Goal: Transaction & Acquisition: Book appointment/travel/reservation

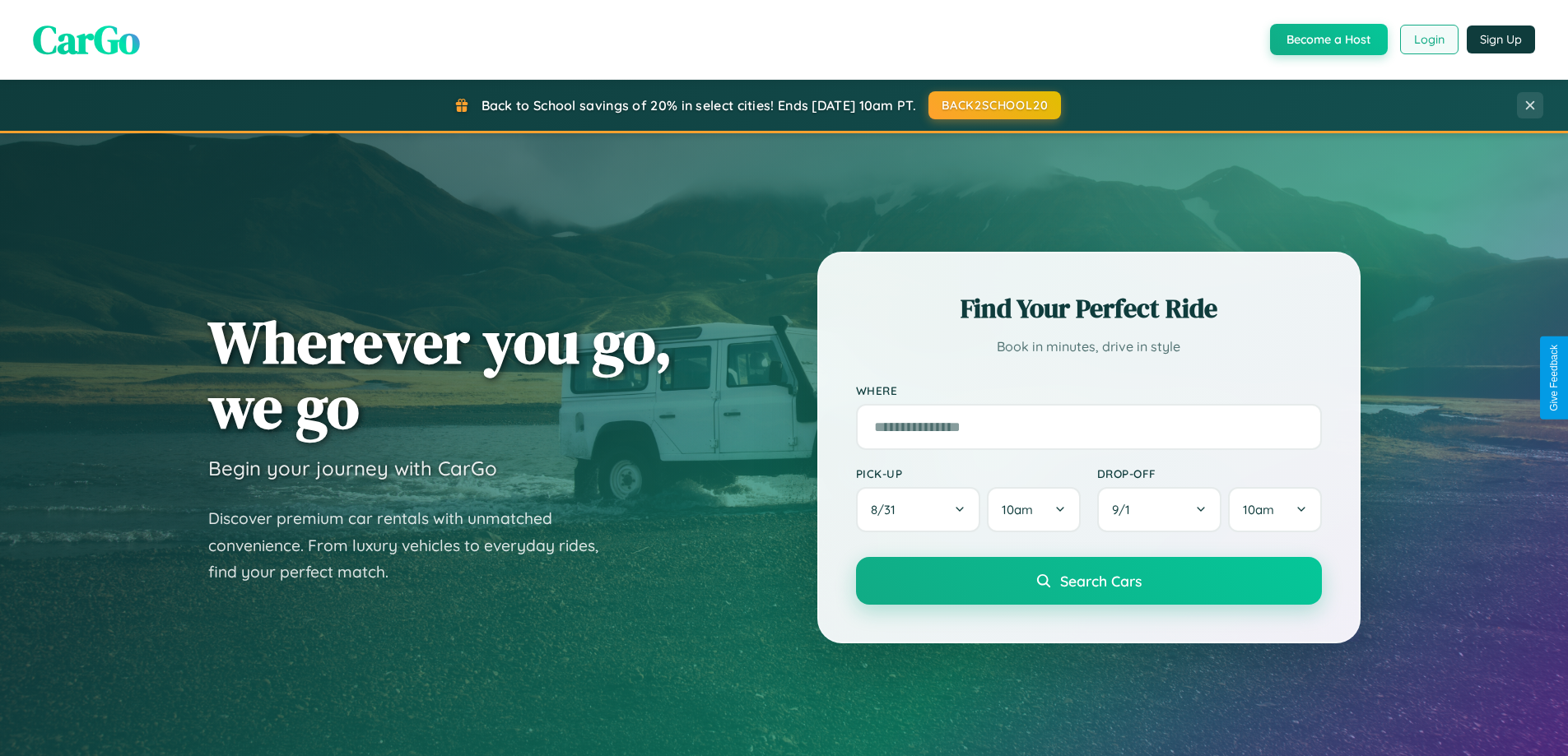
click at [1428, 40] on button "Login" at bounding box center [1428, 39] width 58 height 29
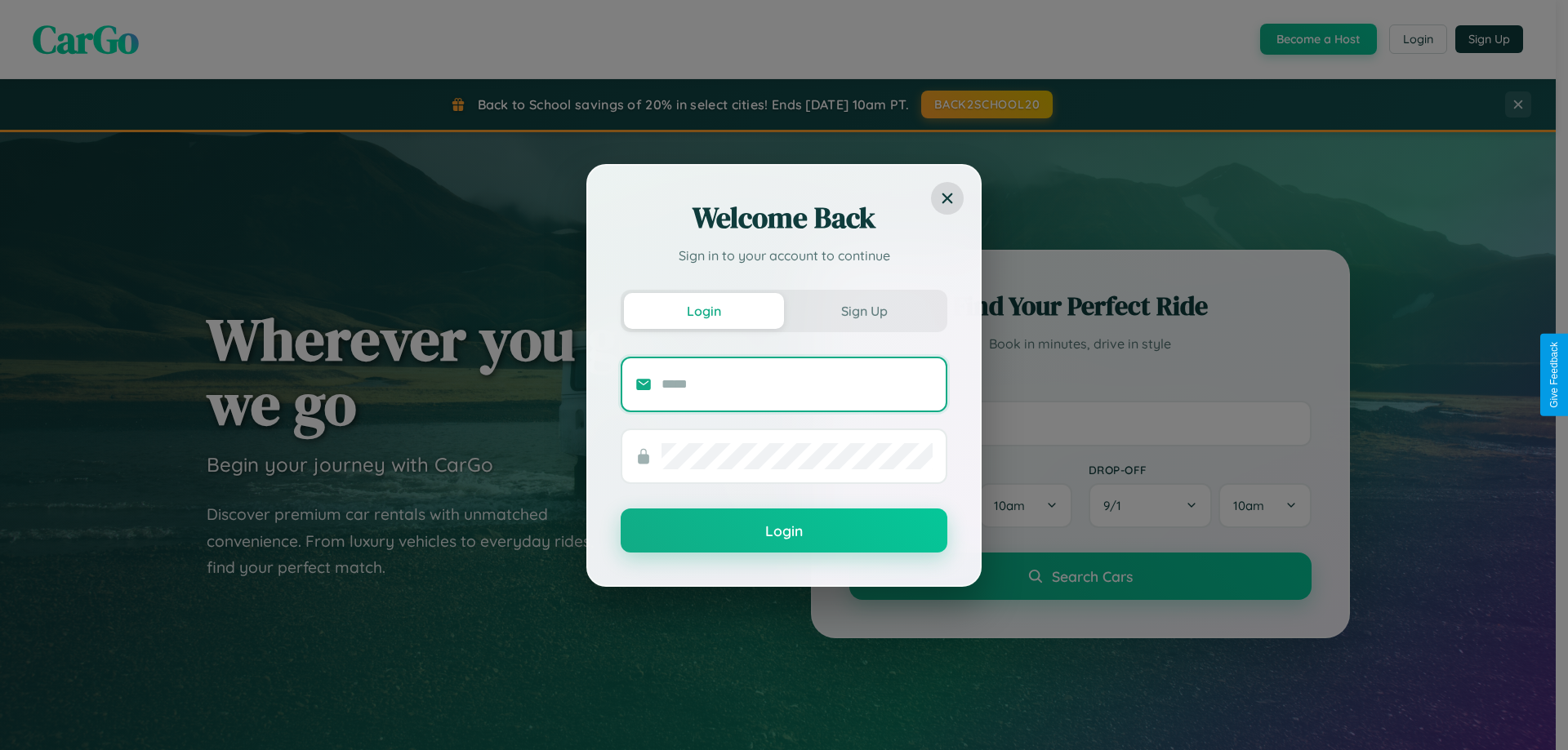
click at [797, 384] on input "text" at bounding box center [797, 385] width 271 height 26
type input "**********"
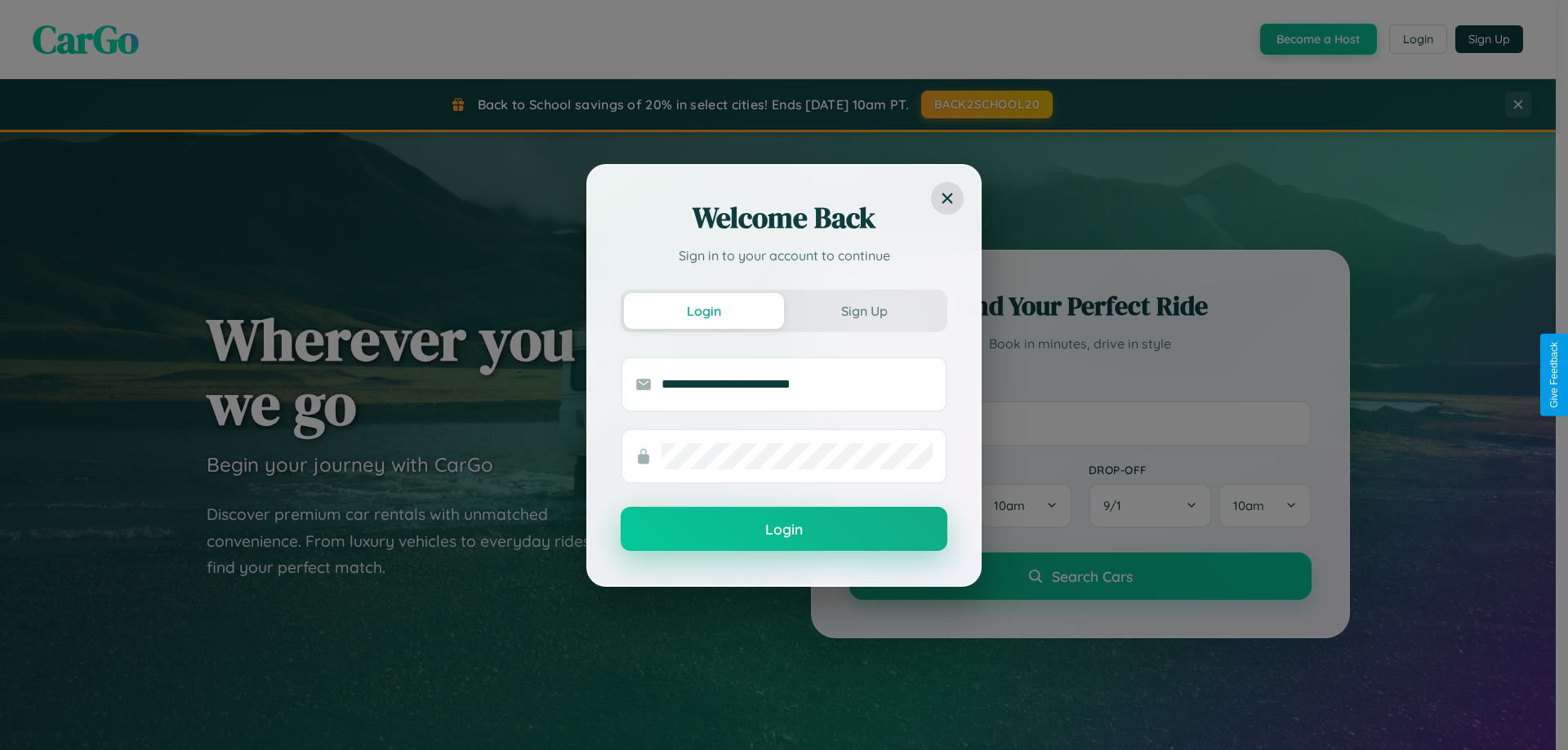
click at [784, 529] on button "Login" at bounding box center [784, 528] width 327 height 44
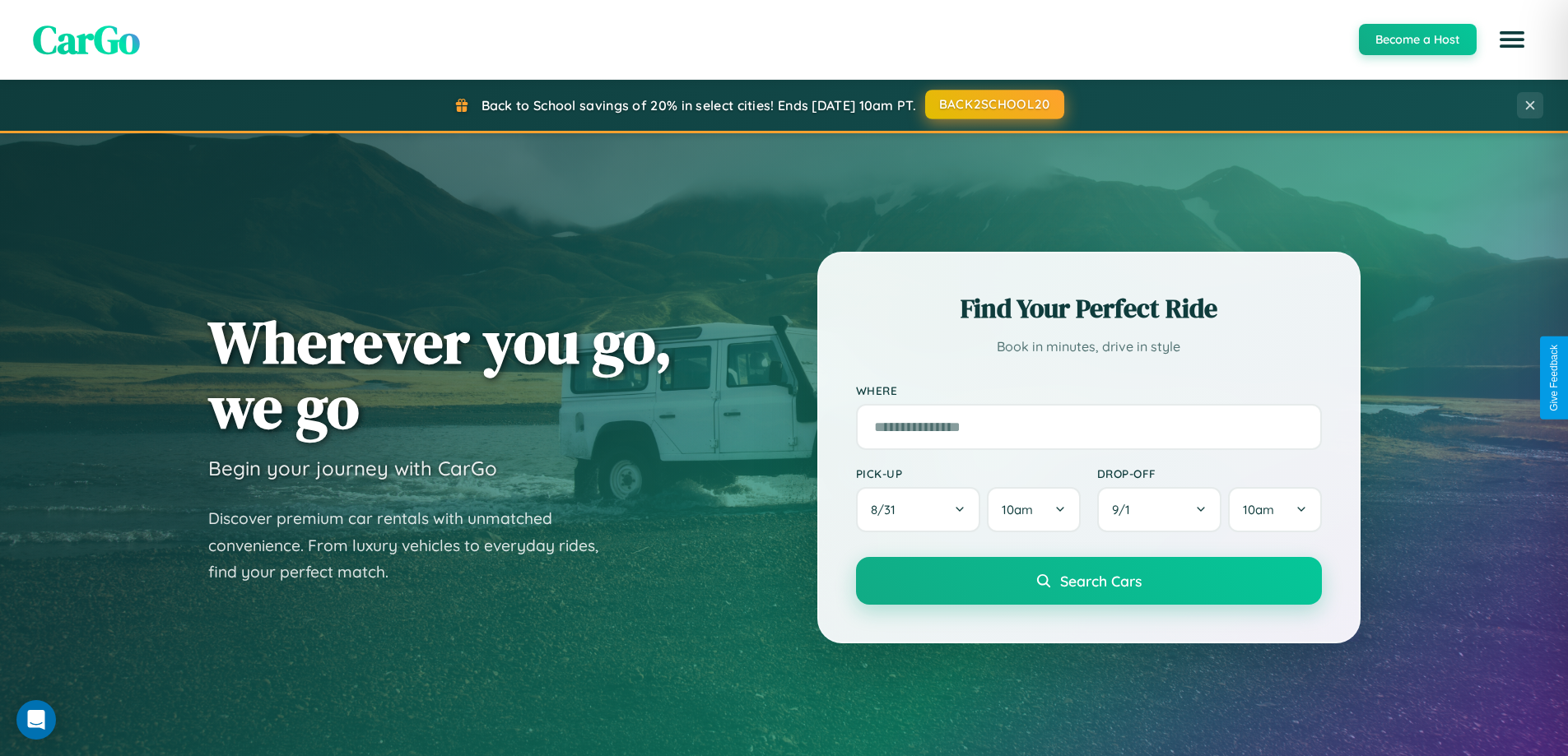
click at [993, 105] on button "BACK2SCHOOL20" at bounding box center [994, 104] width 139 height 29
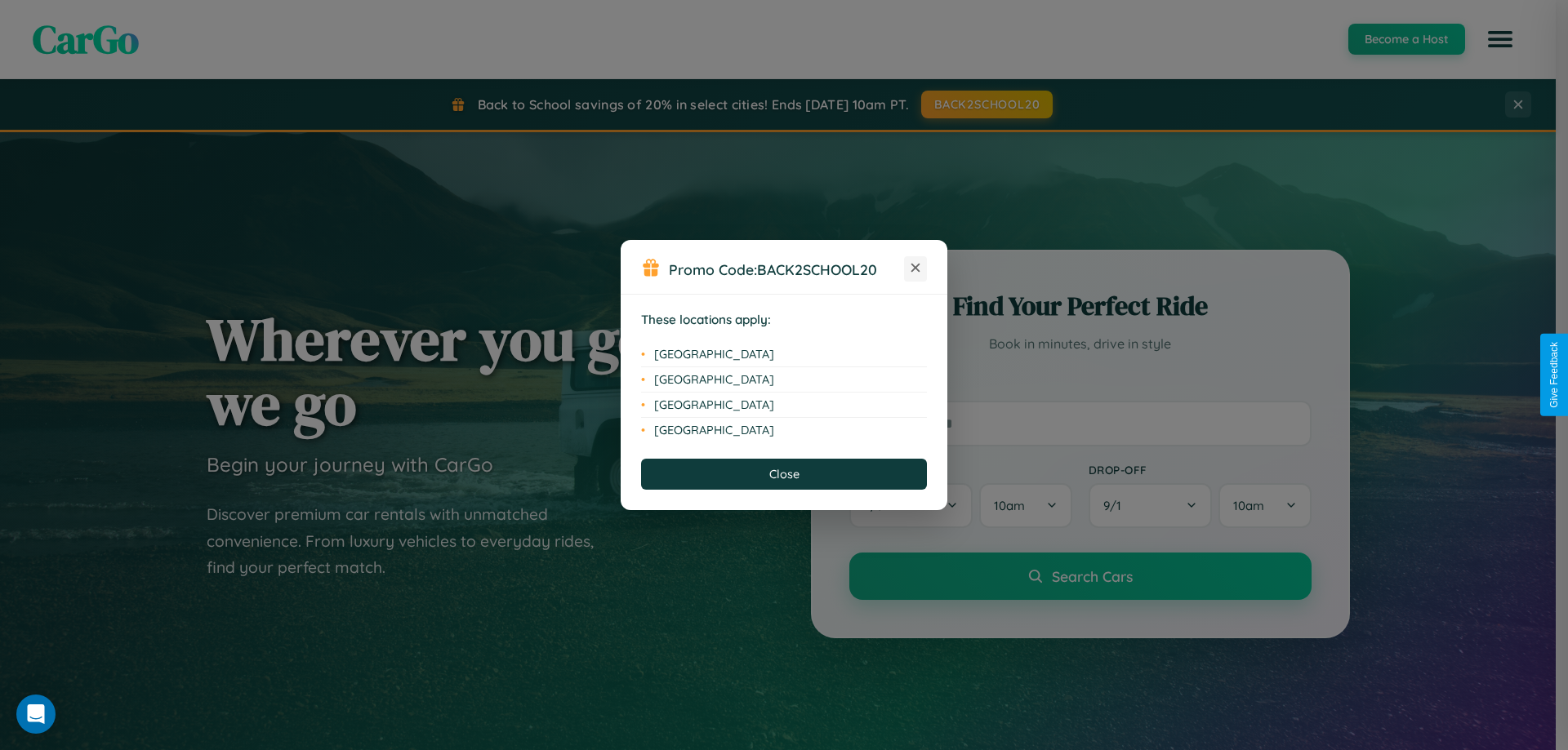
click at [916, 269] on icon at bounding box center [916, 268] width 9 height 9
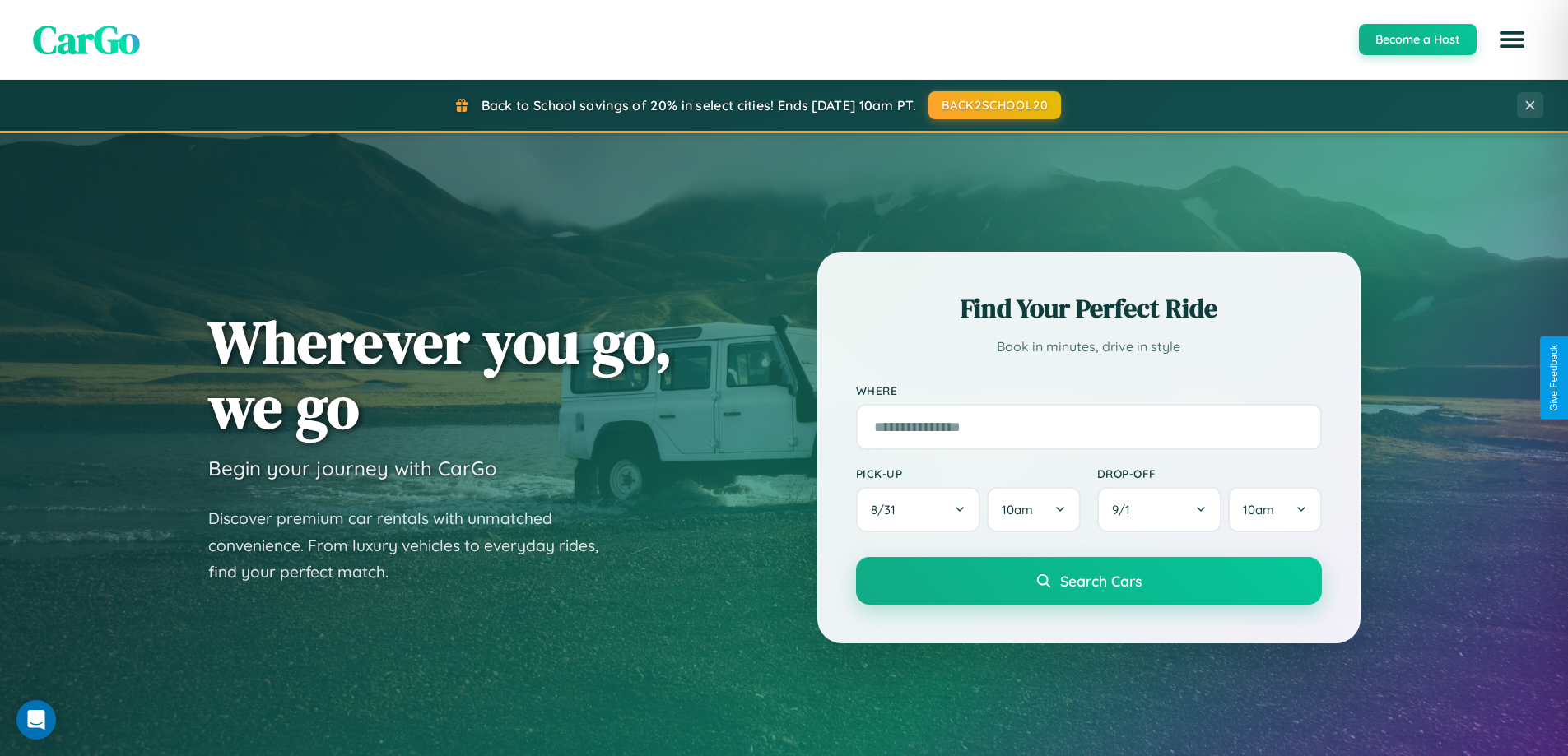
scroll to position [3166, 0]
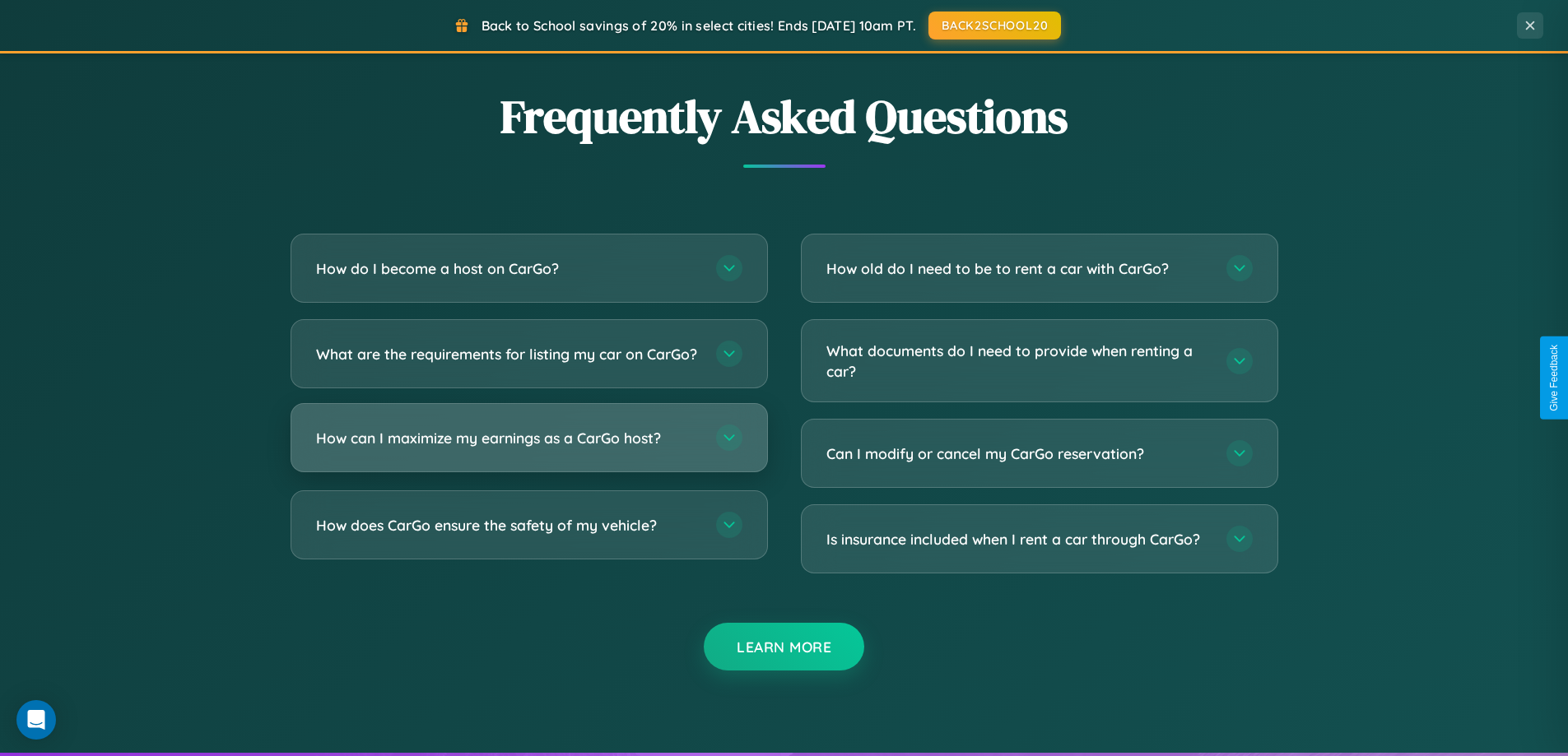
click at [528, 448] on h3 "How can I maximize my earnings as a CarGo host?" at bounding box center [507, 438] width 383 height 21
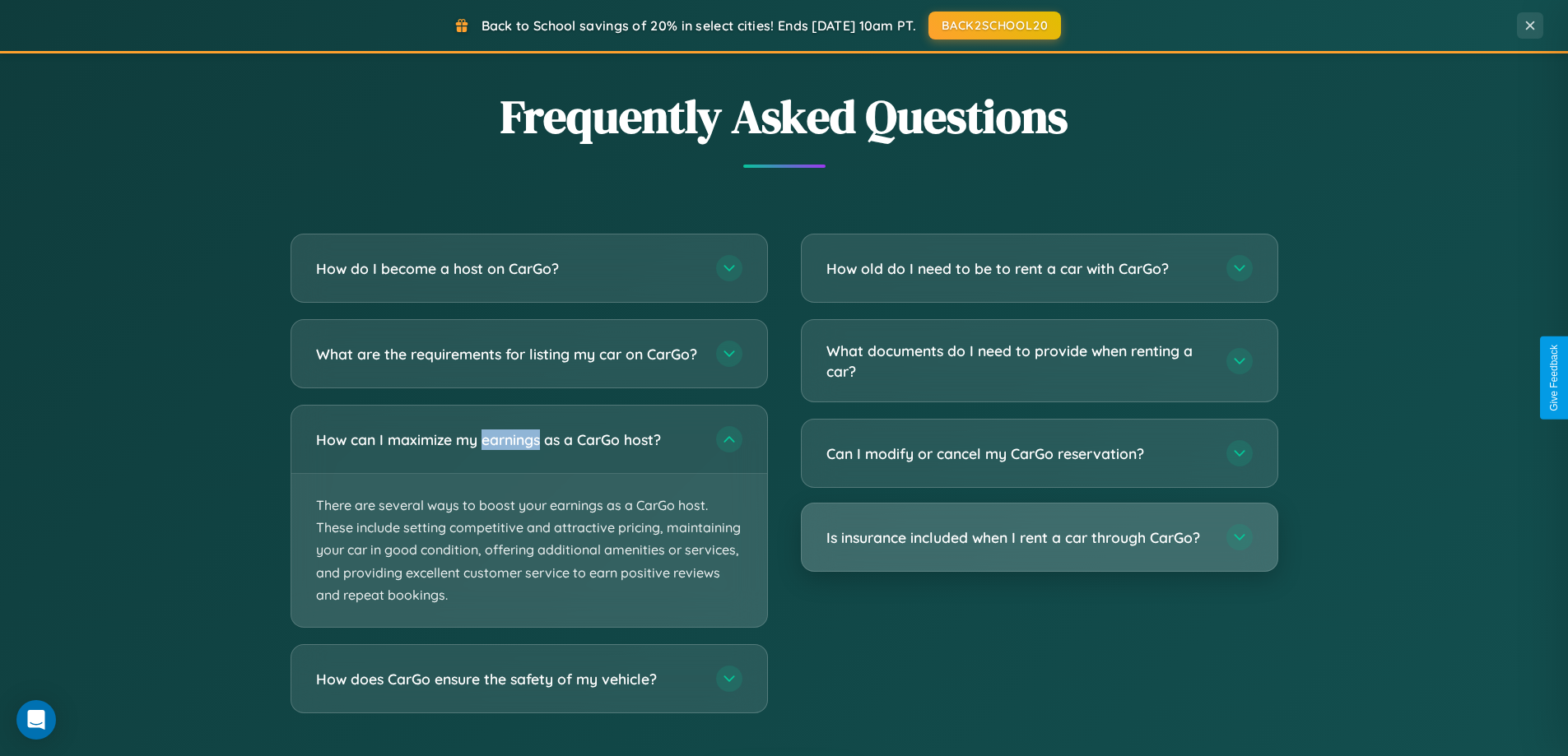
click at [1039, 539] on h3 "Is insurance included when I rent a car through CarGo?" at bounding box center [1017, 537] width 383 height 21
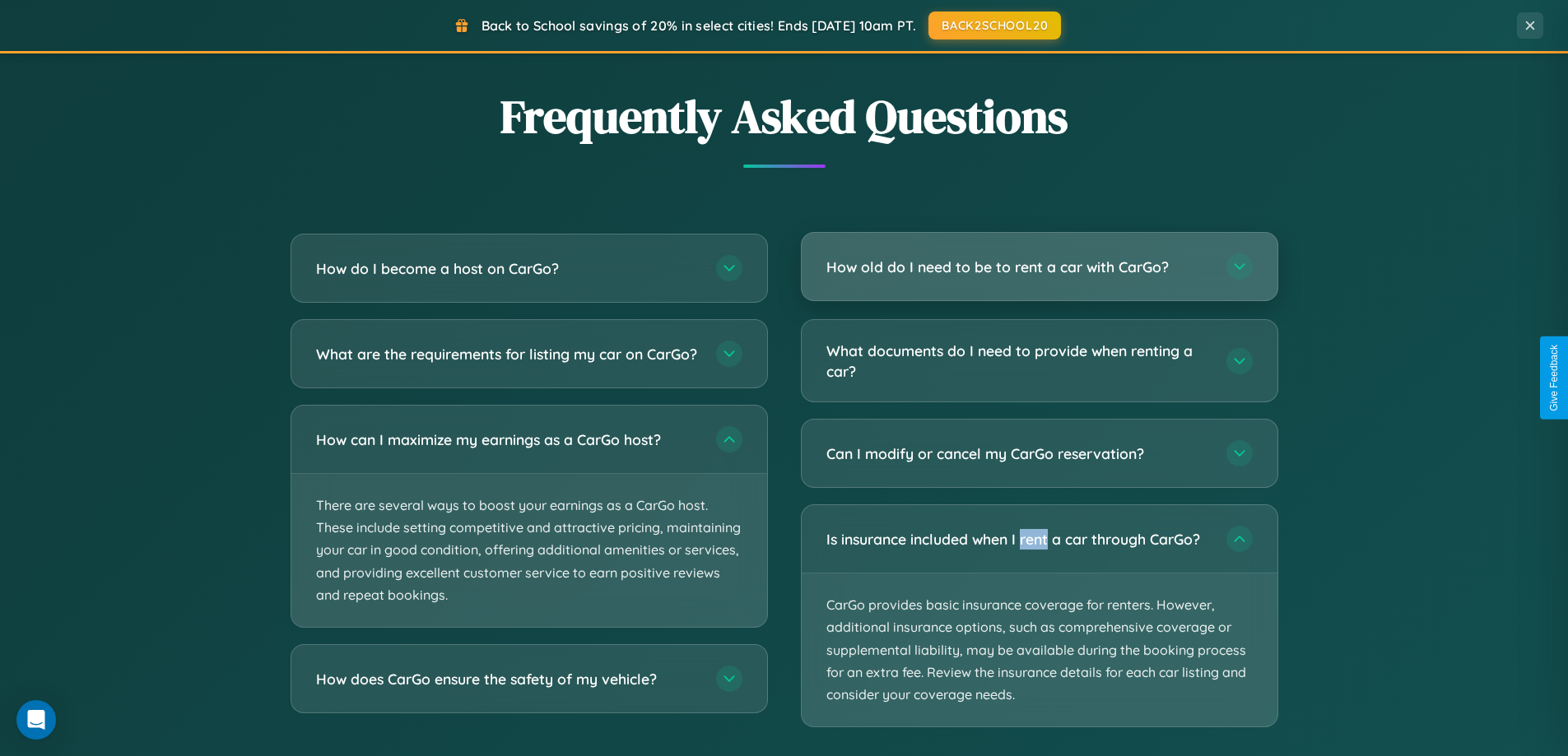
click at [1039, 266] on h3 "How old do I need to be to rent a car with CarGo?" at bounding box center [1017, 267] width 383 height 21
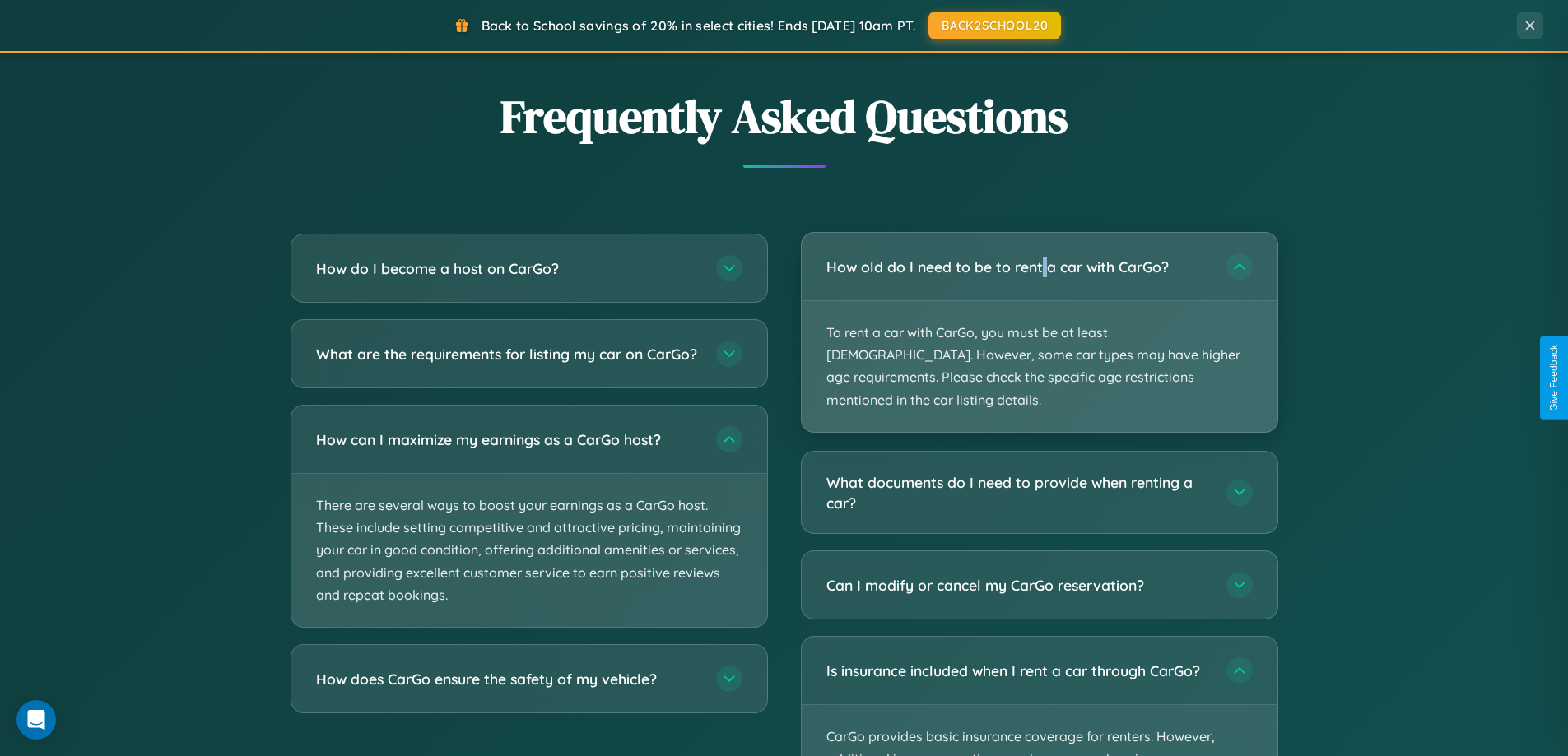
click at [1039, 320] on p "To rent a car with CarGo, you must be at least [DEMOGRAPHIC_DATA]. However, som…" at bounding box center [1040, 367] width 476 height 131
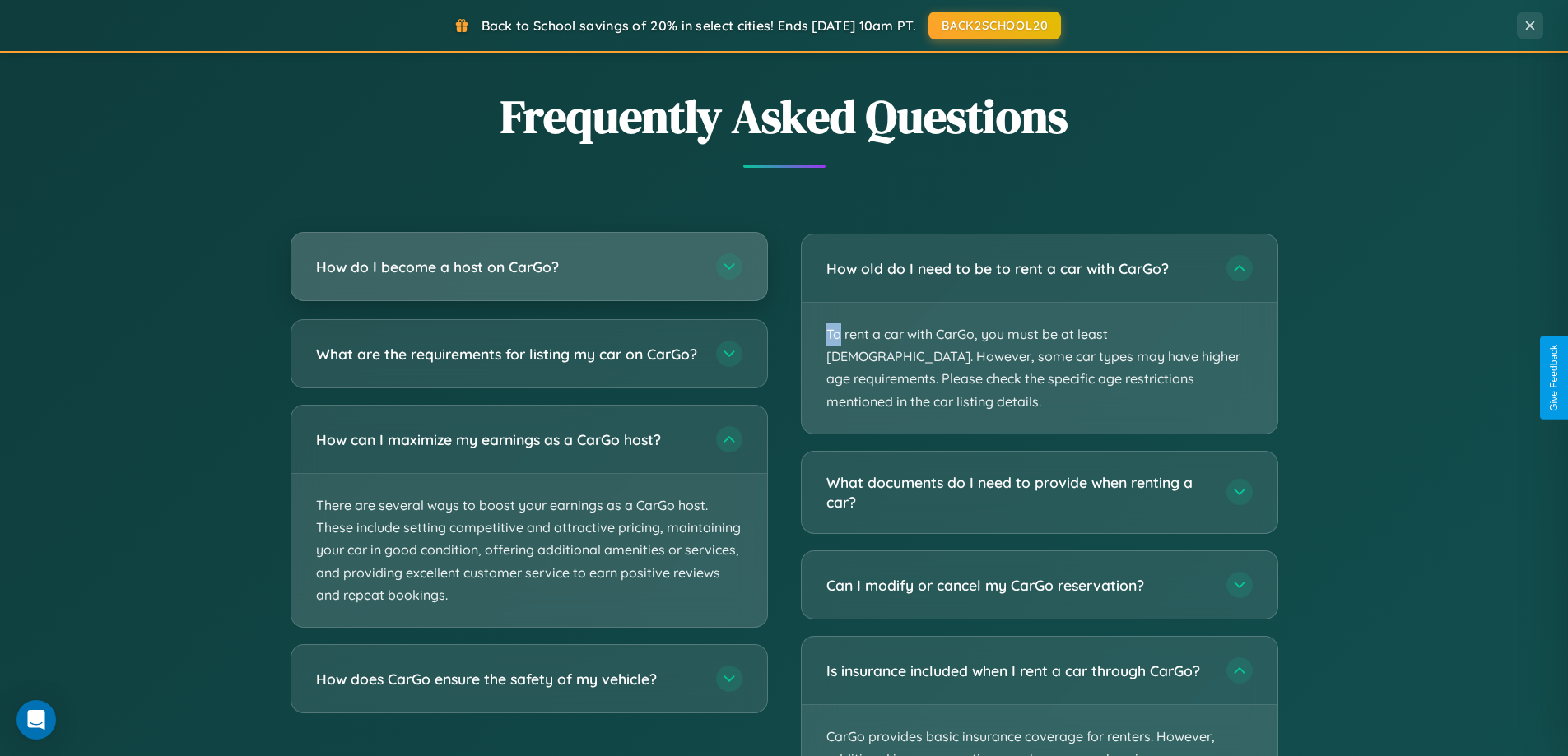
click at [528, 266] on h3 "How do I become a host on CarGo?" at bounding box center [507, 267] width 383 height 21
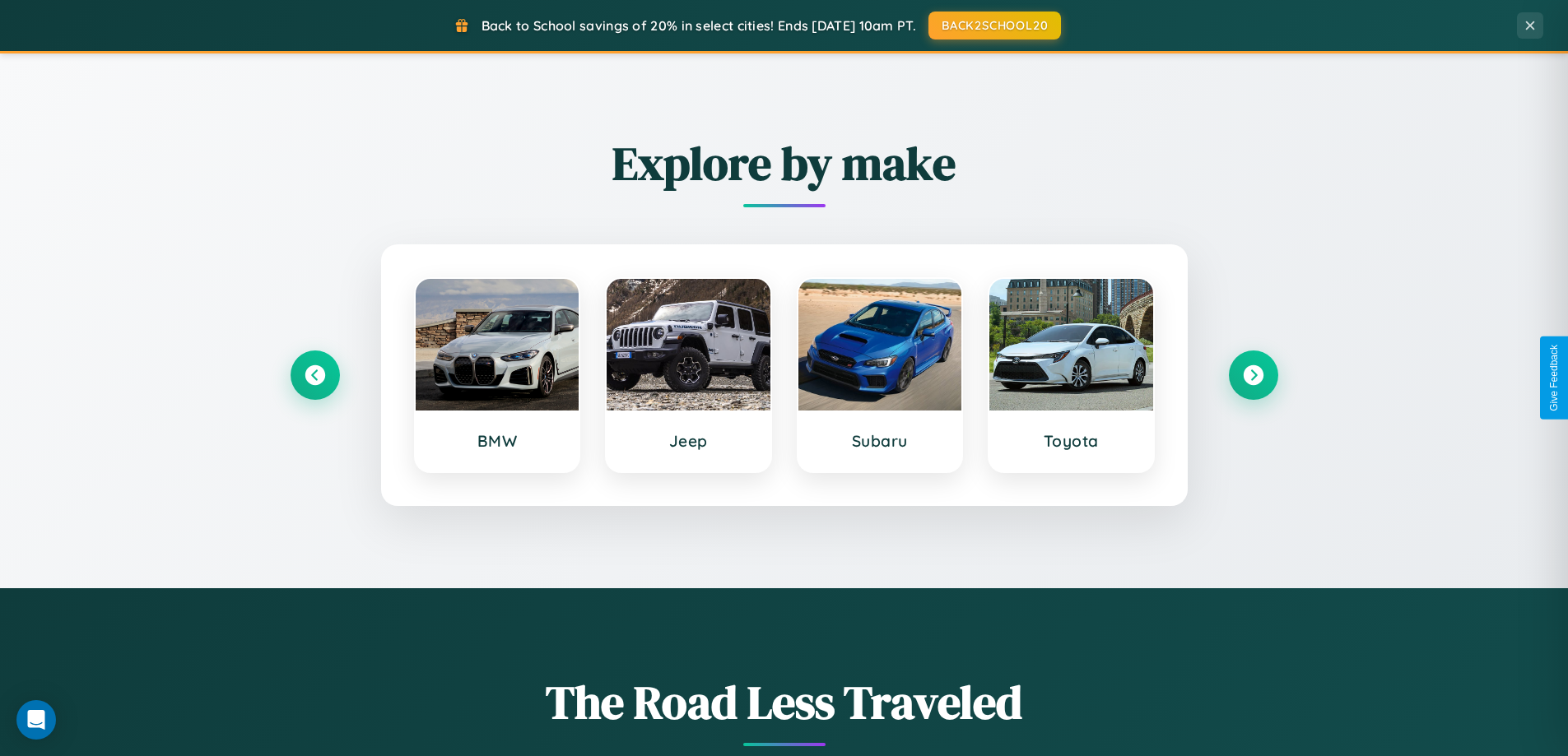
scroll to position [709, 0]
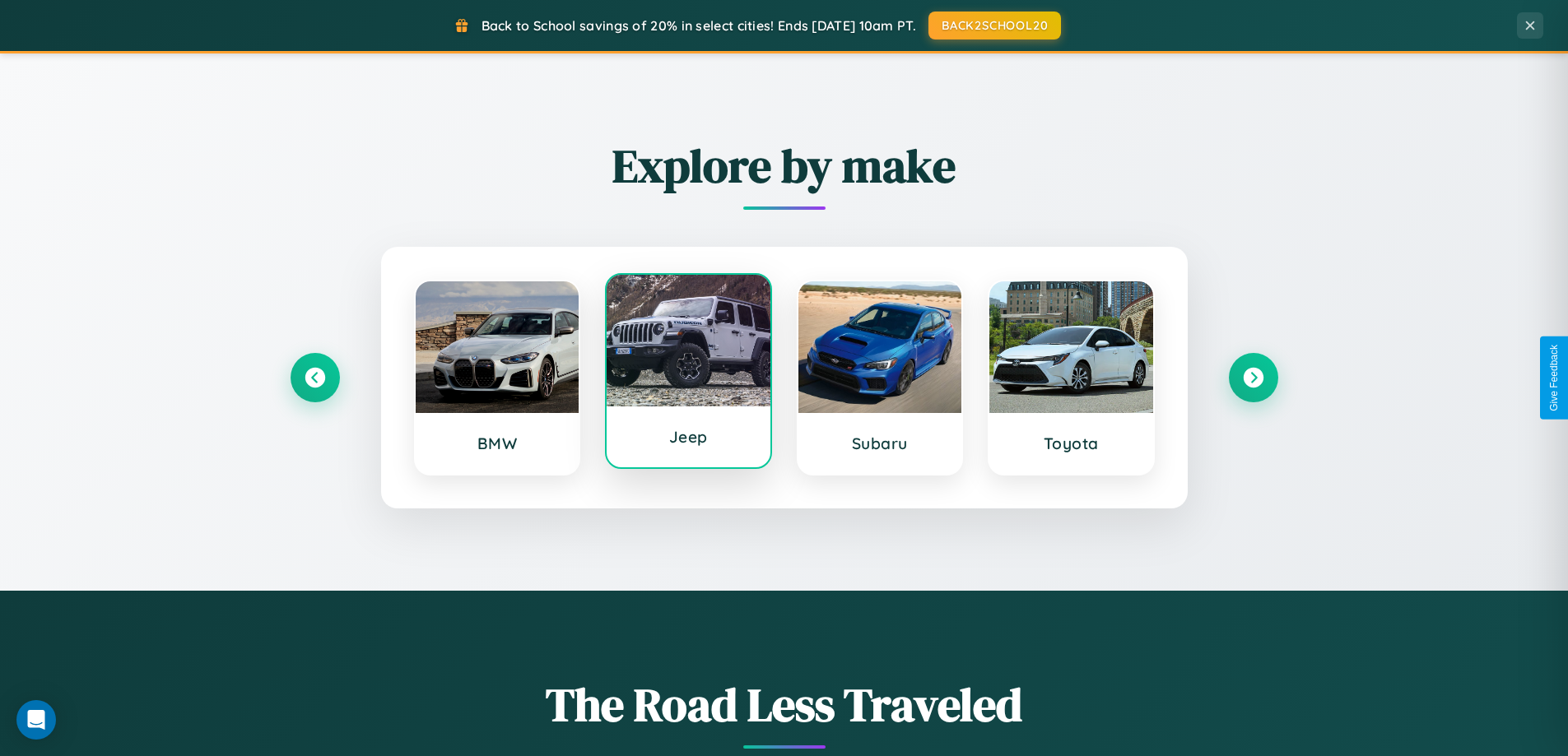
click at [688, 375] on div at bounding box center [689, 340] width 164 height 131
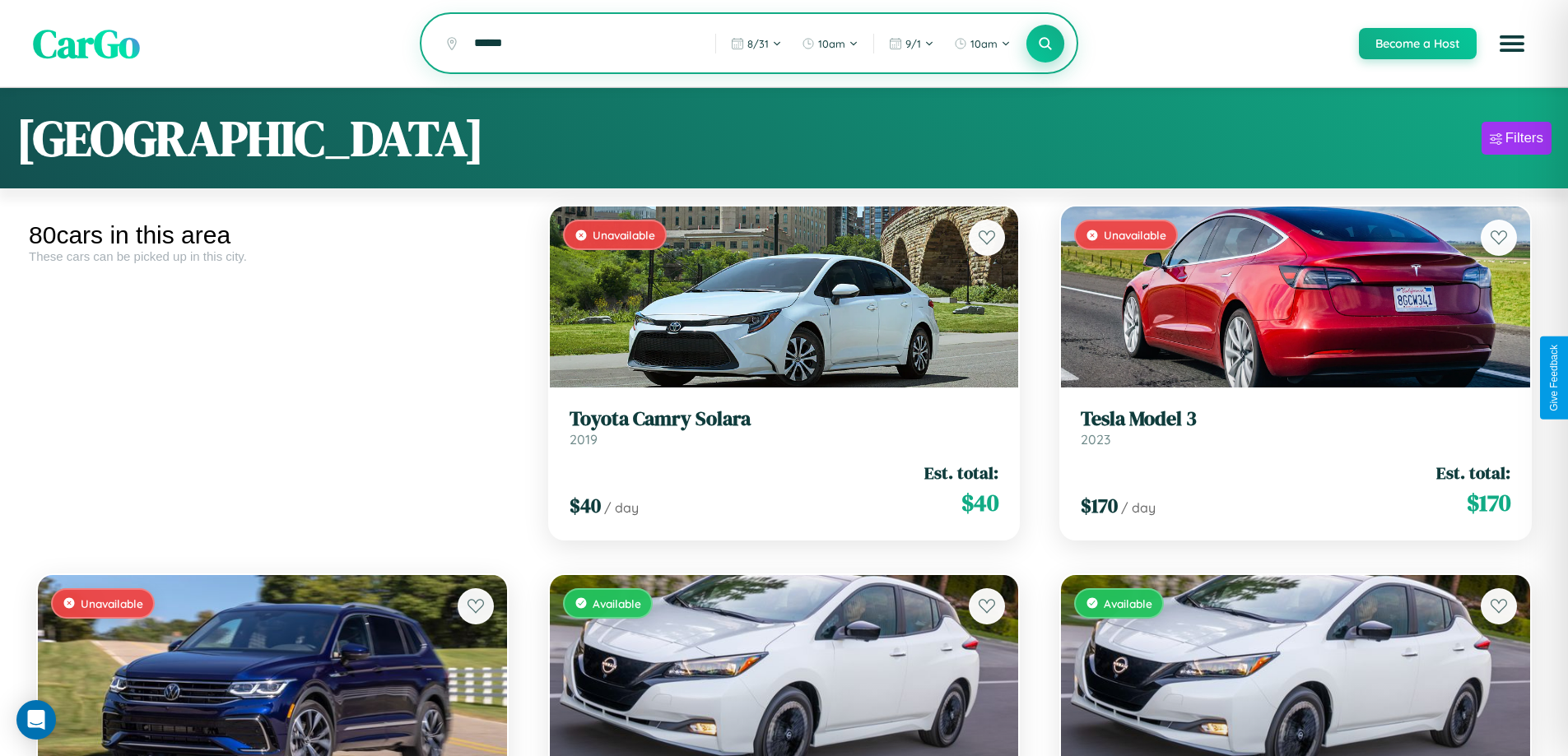
click at [1045, 44] on icon at bounding box center [1046, 43] width 15 height 15
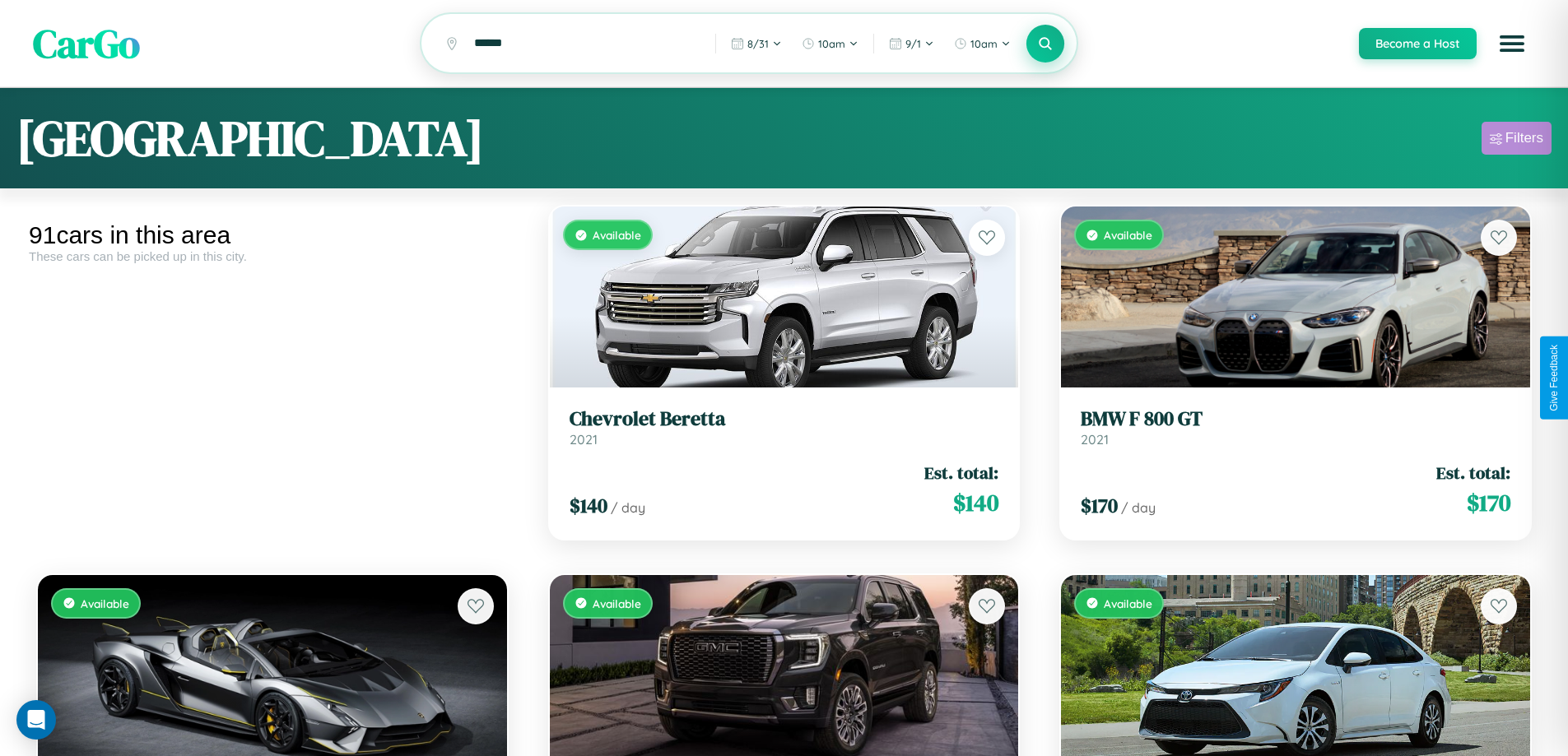
click at [1516, 141] on div "Filters" at bounding box center [1524, 138] width 38 height 16
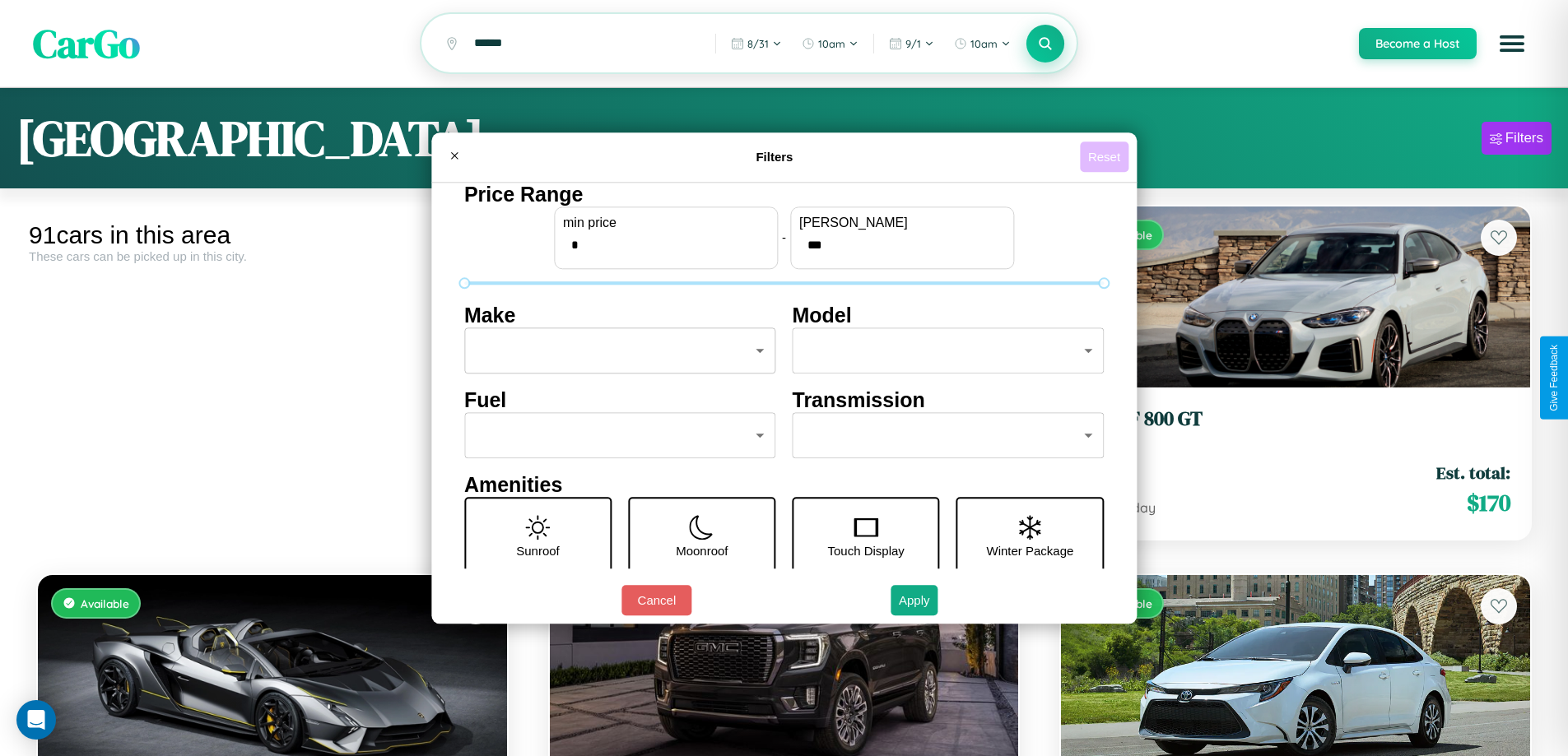
click at [1107, 156] on button "Reset" at bounding box center [1104, 157] width 49 height 30
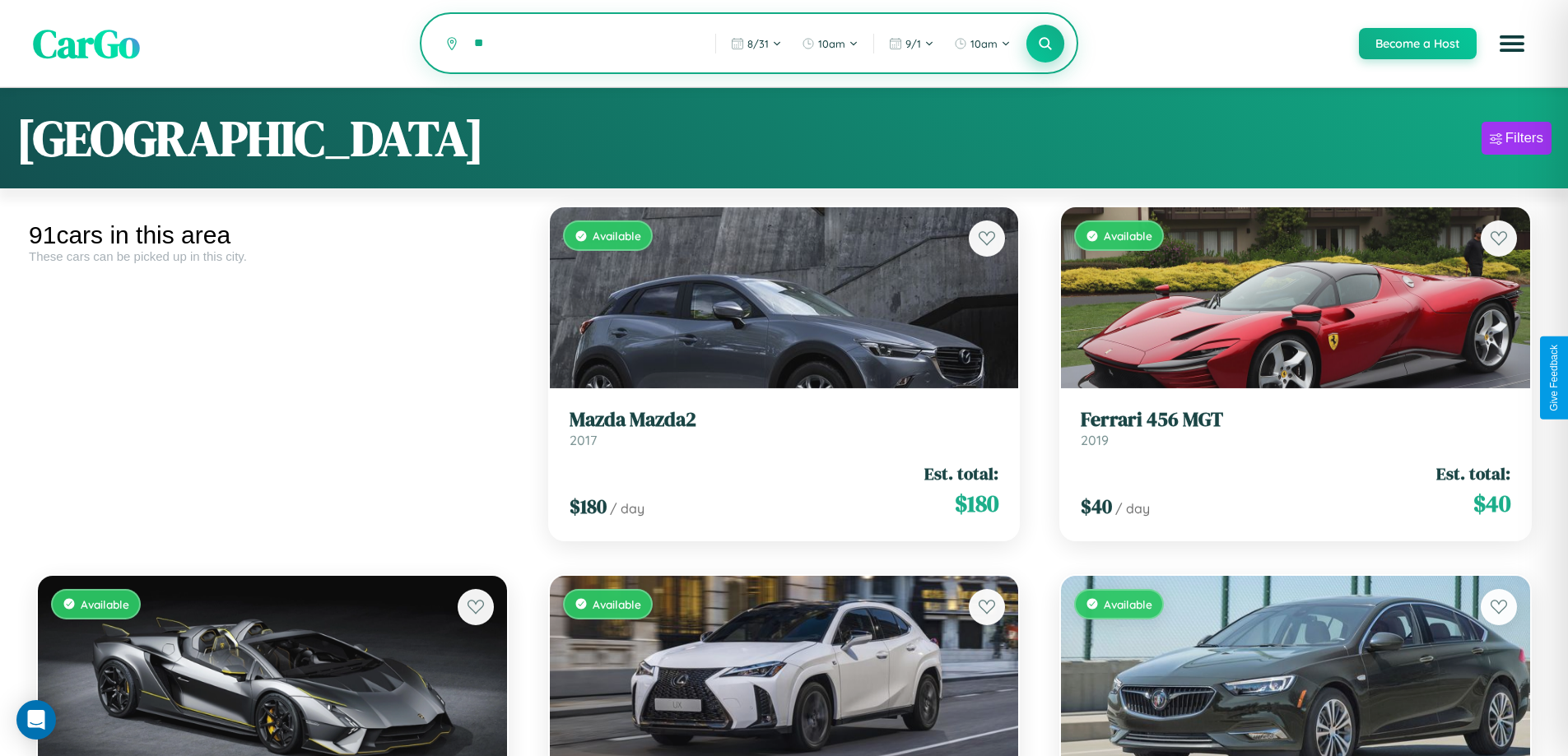
type input "*"
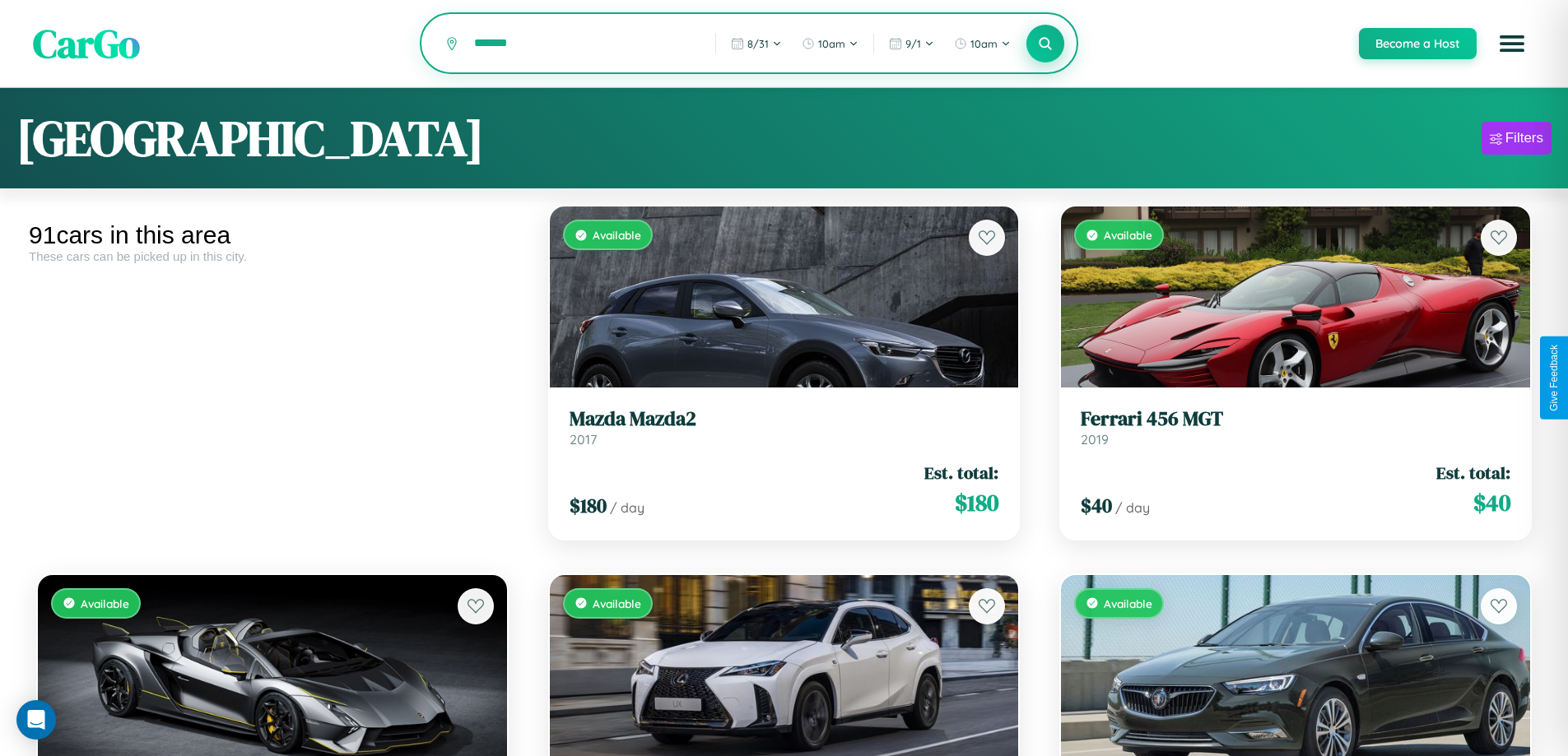
type input "*******"
click at [1045, 44] on icon at bounding box center [1046, 43] width 15 height 15
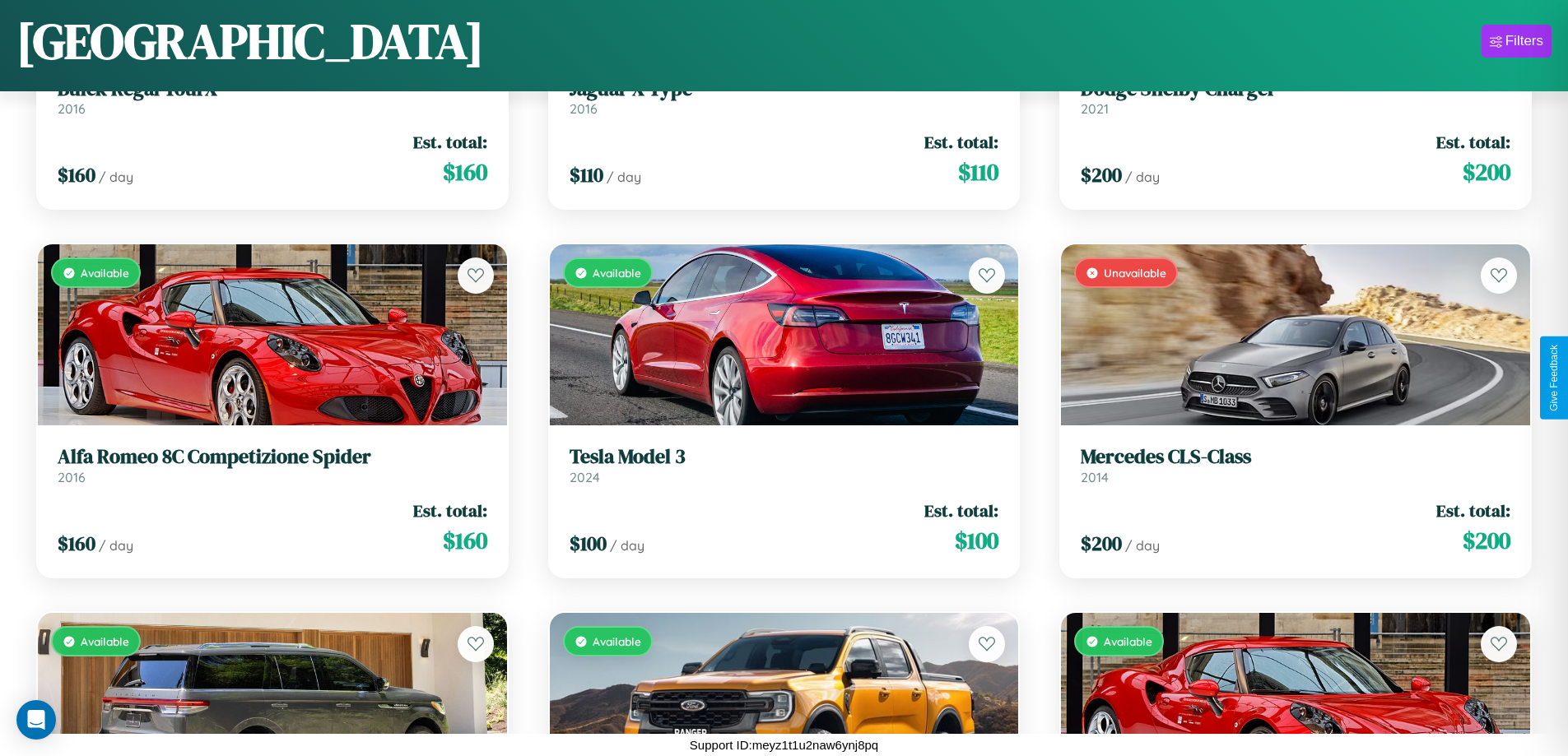
scroll to position [9440, 0]
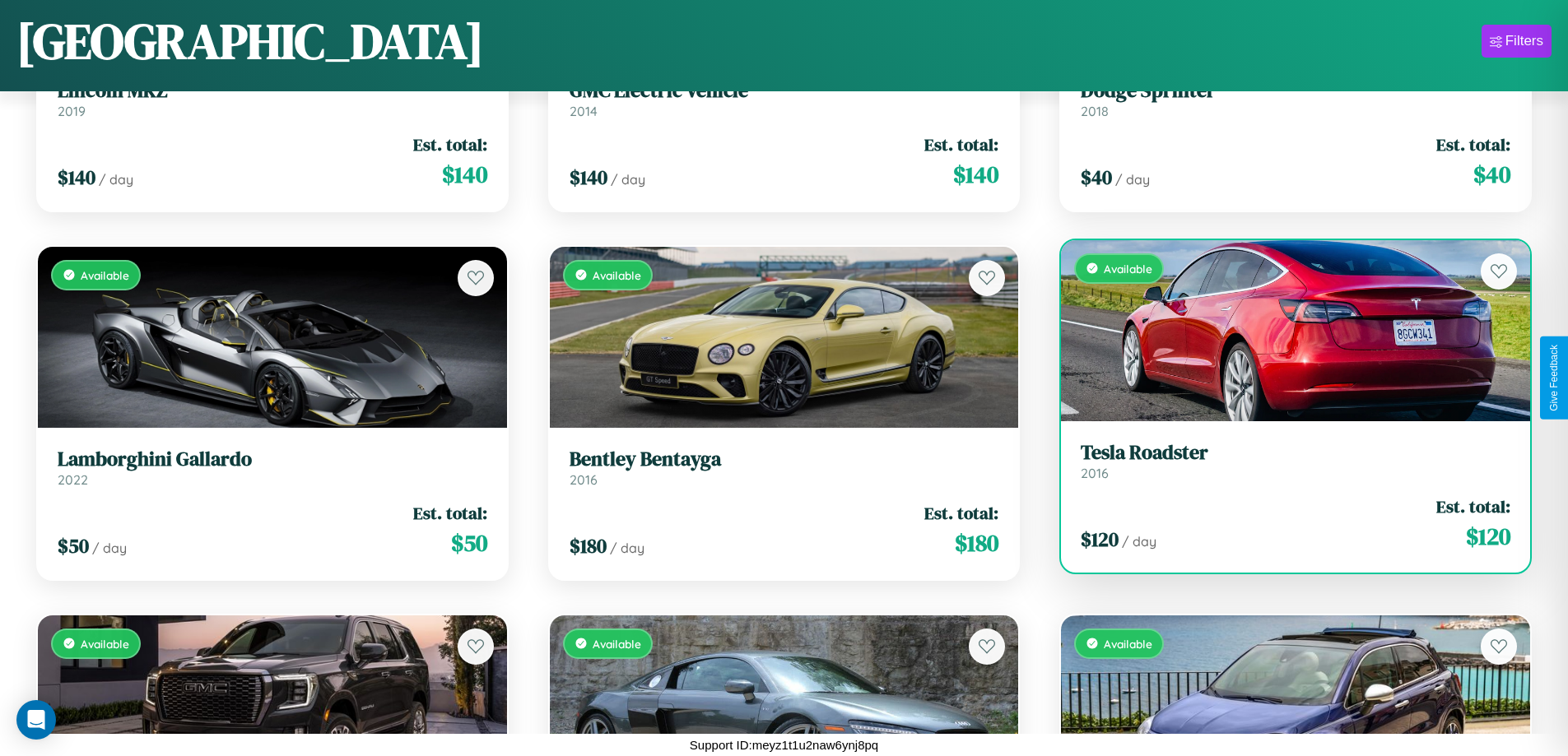
click at [1284, 467] on link "Tesla Roadster 2016" at bounding box center [1296, 461] width 430 height 40
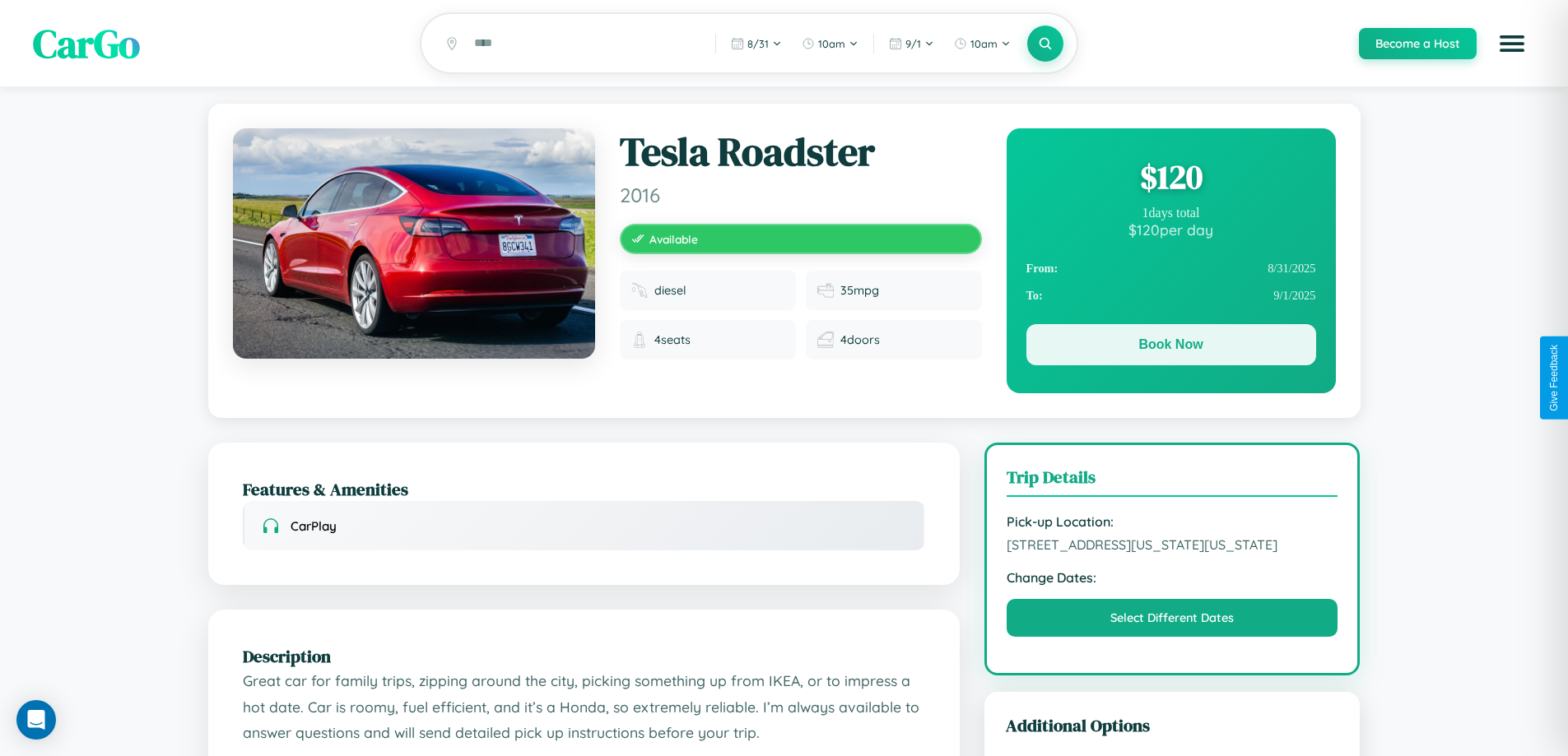
click at [1170, 347] on button "Book Now" at bounding box center [1171, 344] width 289 height 41
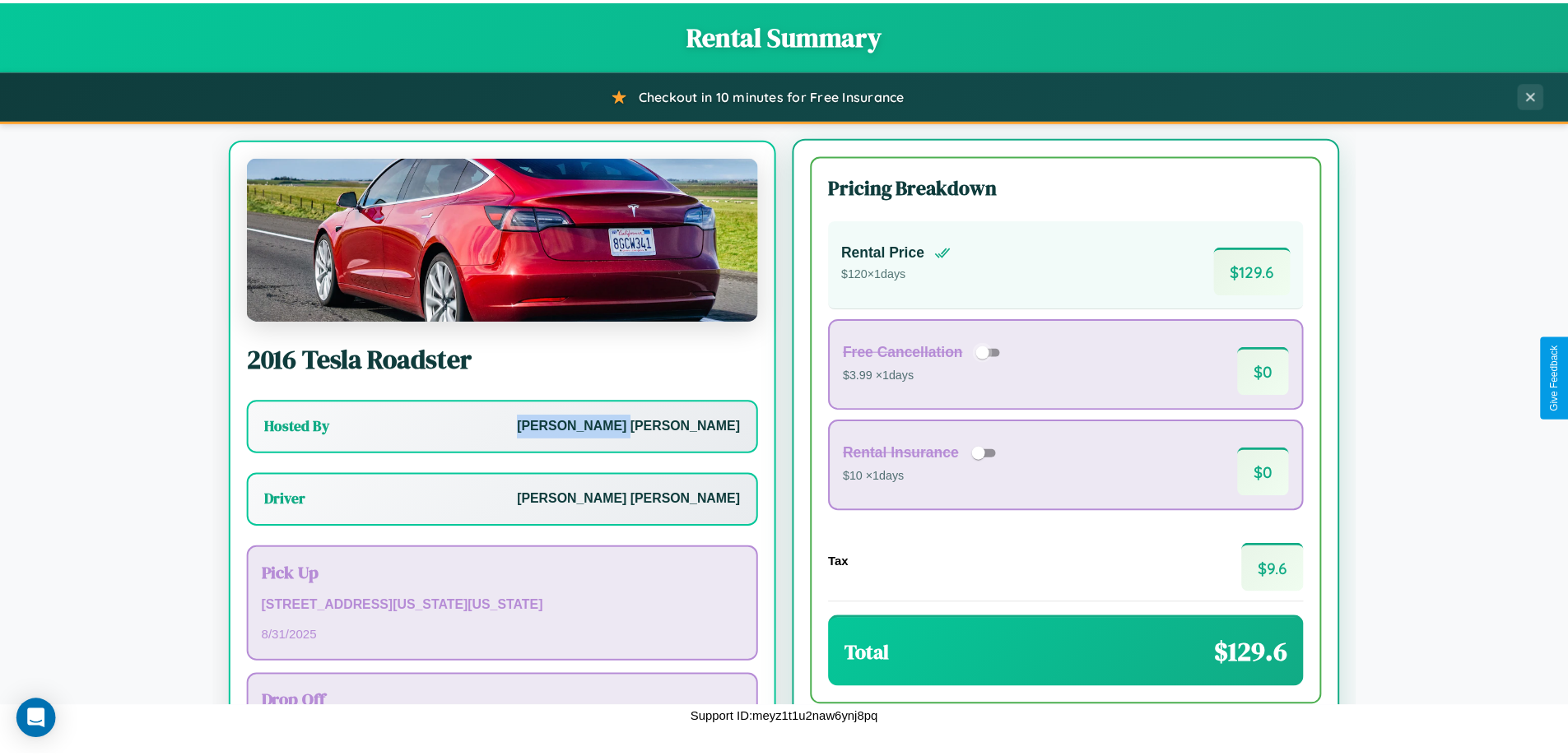
scroll to position [76, 0]
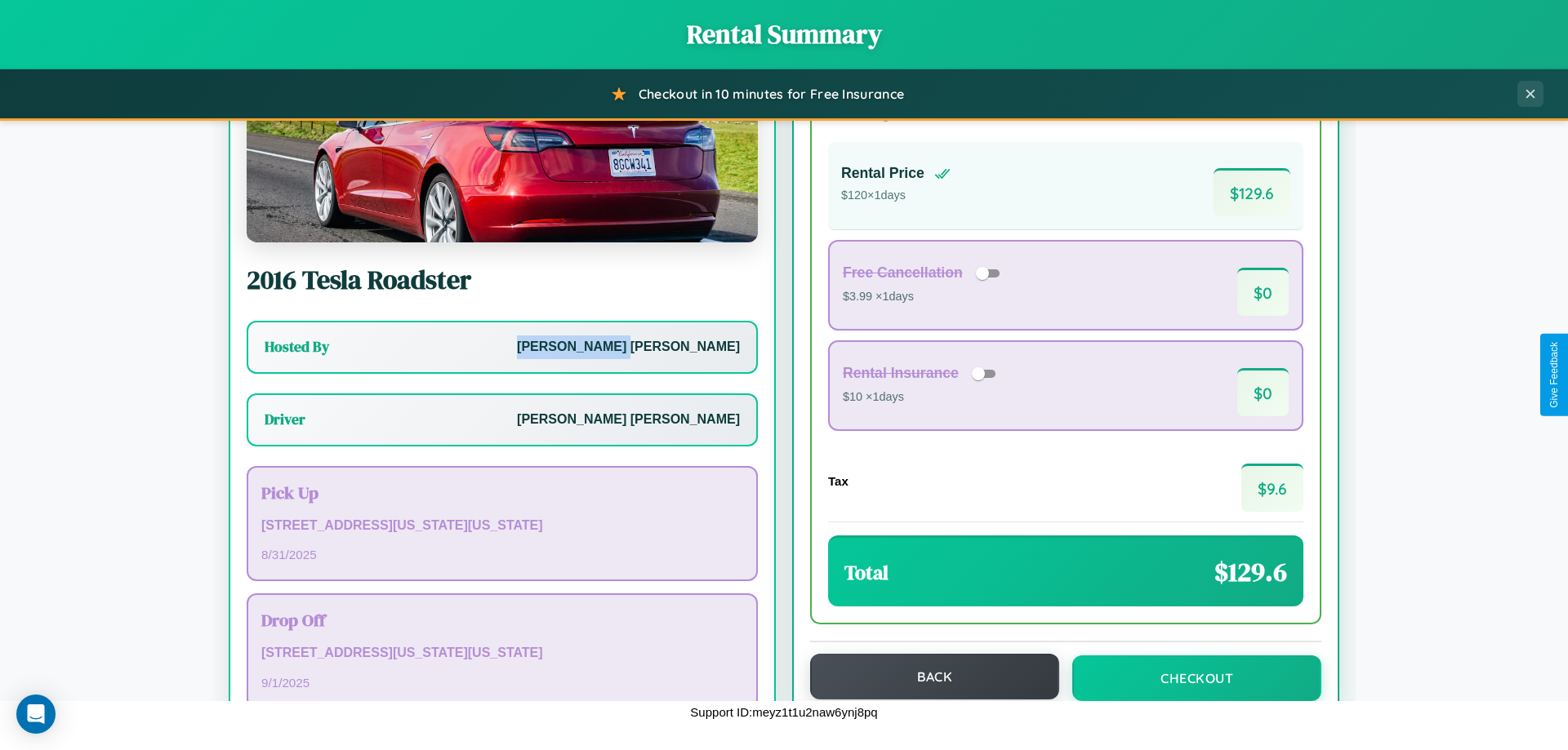
click at [927, 676] on button "Back" at bounding box center [935, 676] width 249 height 45
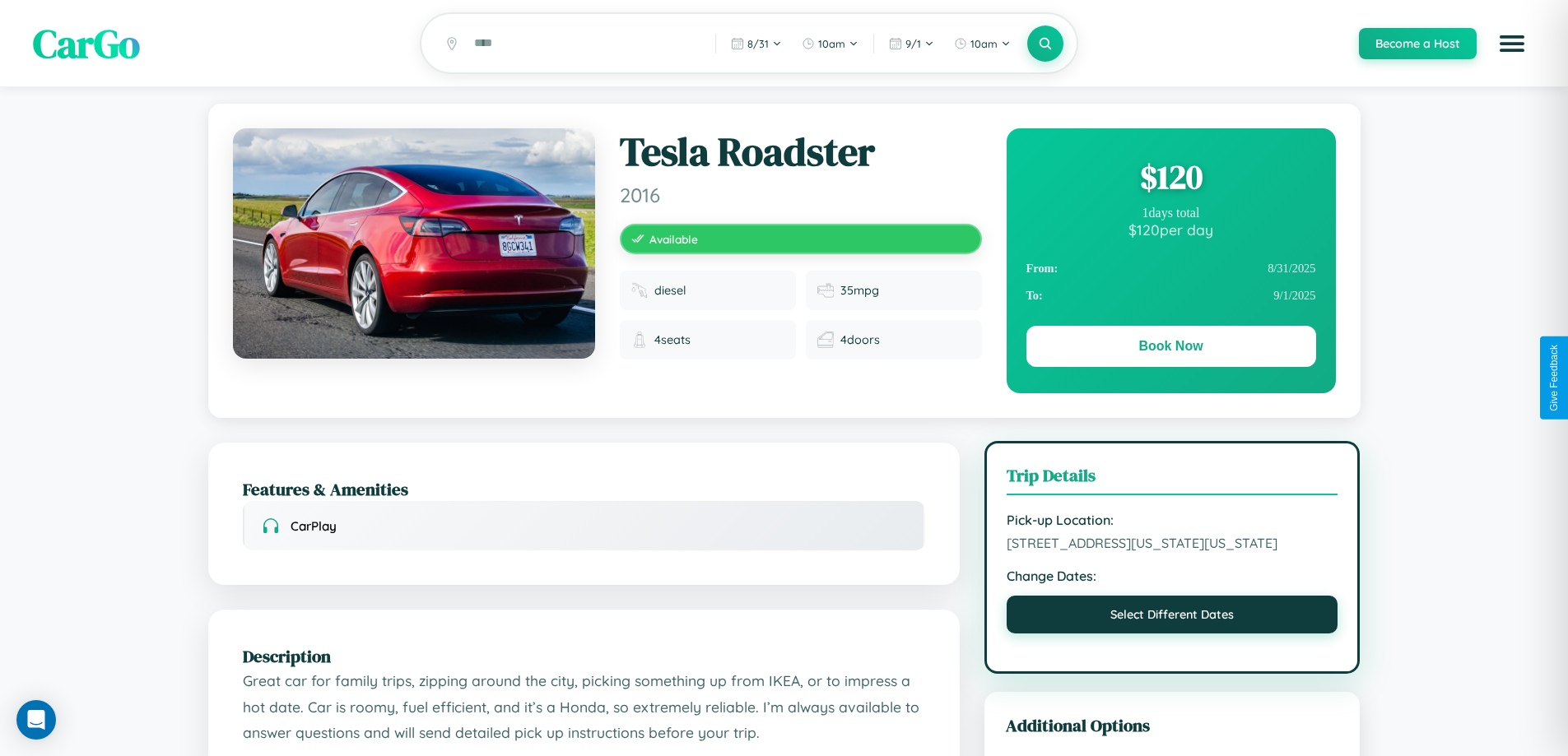
click at [1172, 633] on button "Select Different Dates" at bounding box center [1172, 614] width 332 height 38
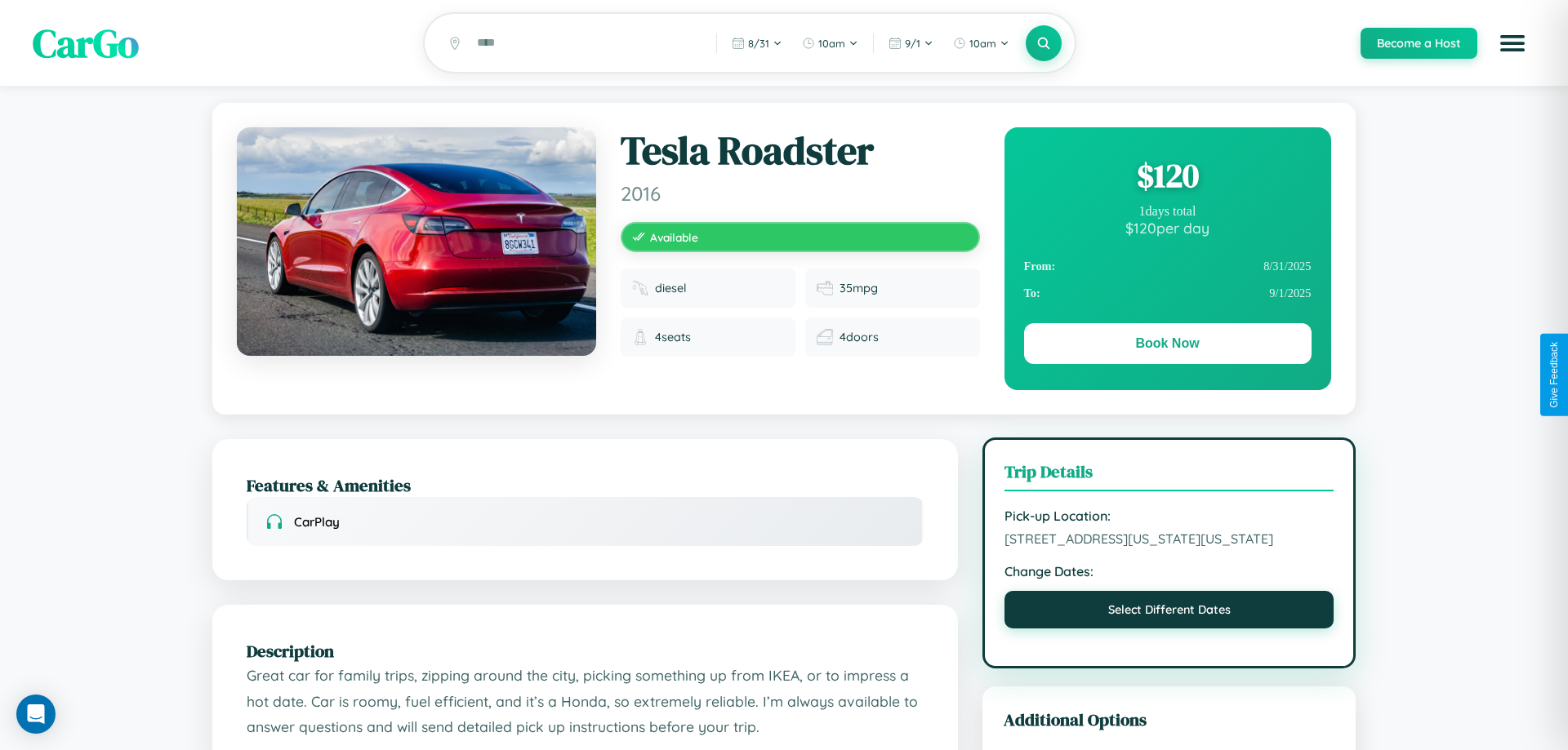
select select "*"
select select "****"
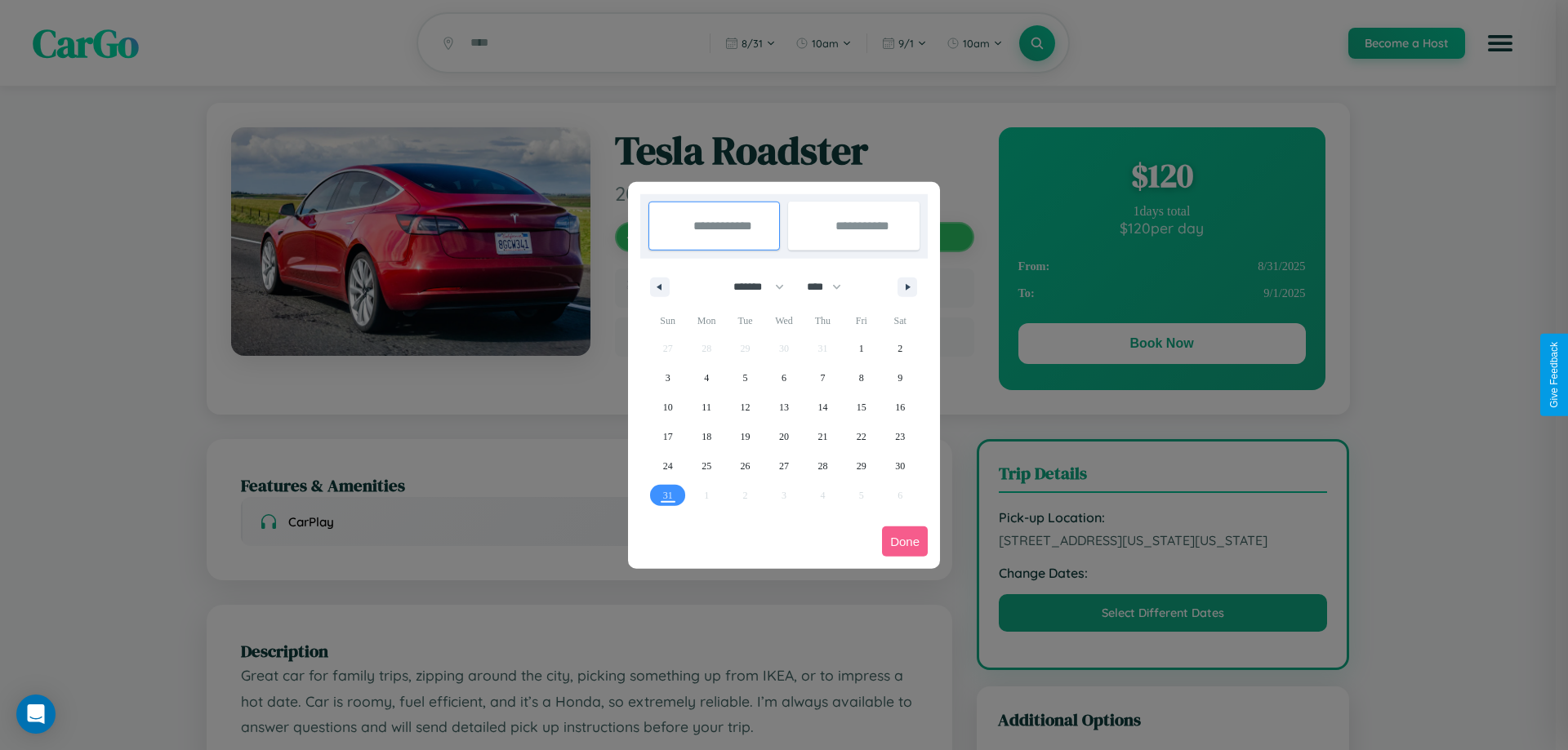
click at [751, 287] on select "******* ******** ***** ***** *** **** **** ****** ********* ******* ******** **…" at bounding box center [756, 287] width 70 height 27
select select "*"
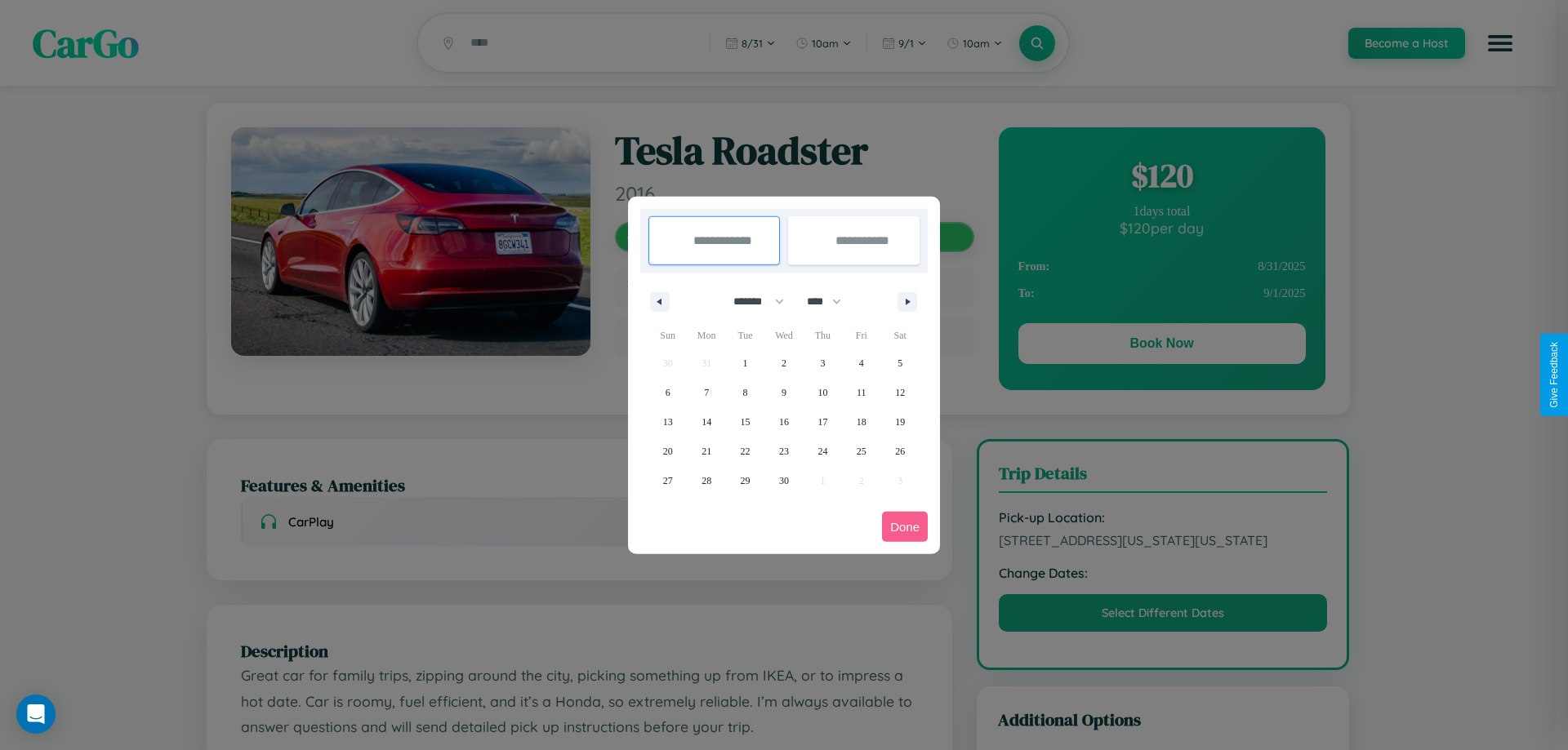
click at [832, 301] on select "**** **** **** **** **** **** **** **** **** **** **** **** **** **** **** ****…" at bounding box center [823, 301] width 49 height 27
select select "****"
click at [745, 451] on span "21" at bounding box center [746, 451] width 9 height 29
type input "**********"
click at [706, 480] on span "27" at bounding box center [706, 480] width 9 height 29
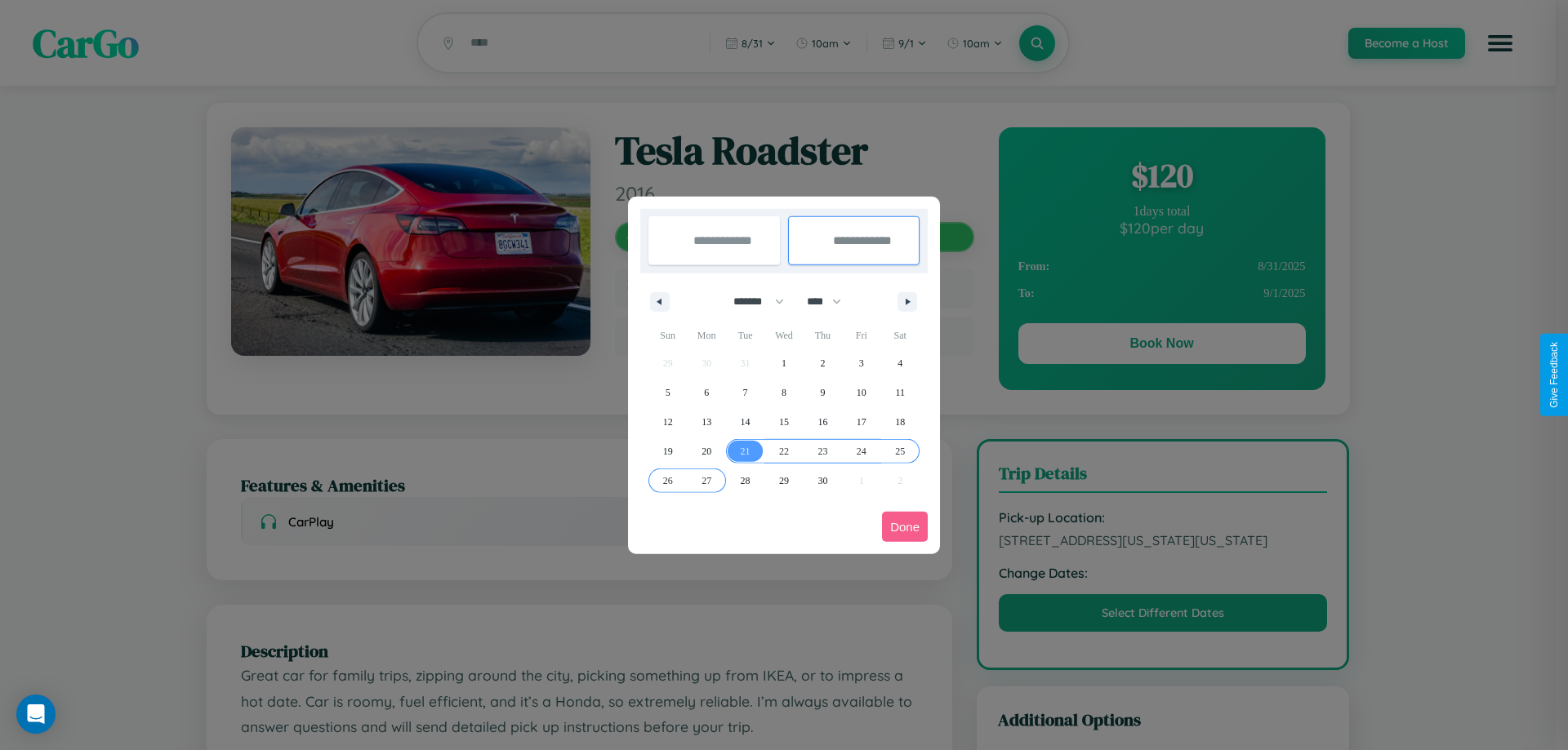
type input "**********"
click at [904, 526] on button "Done" at bounding box center [904, 526] width 45 height 30
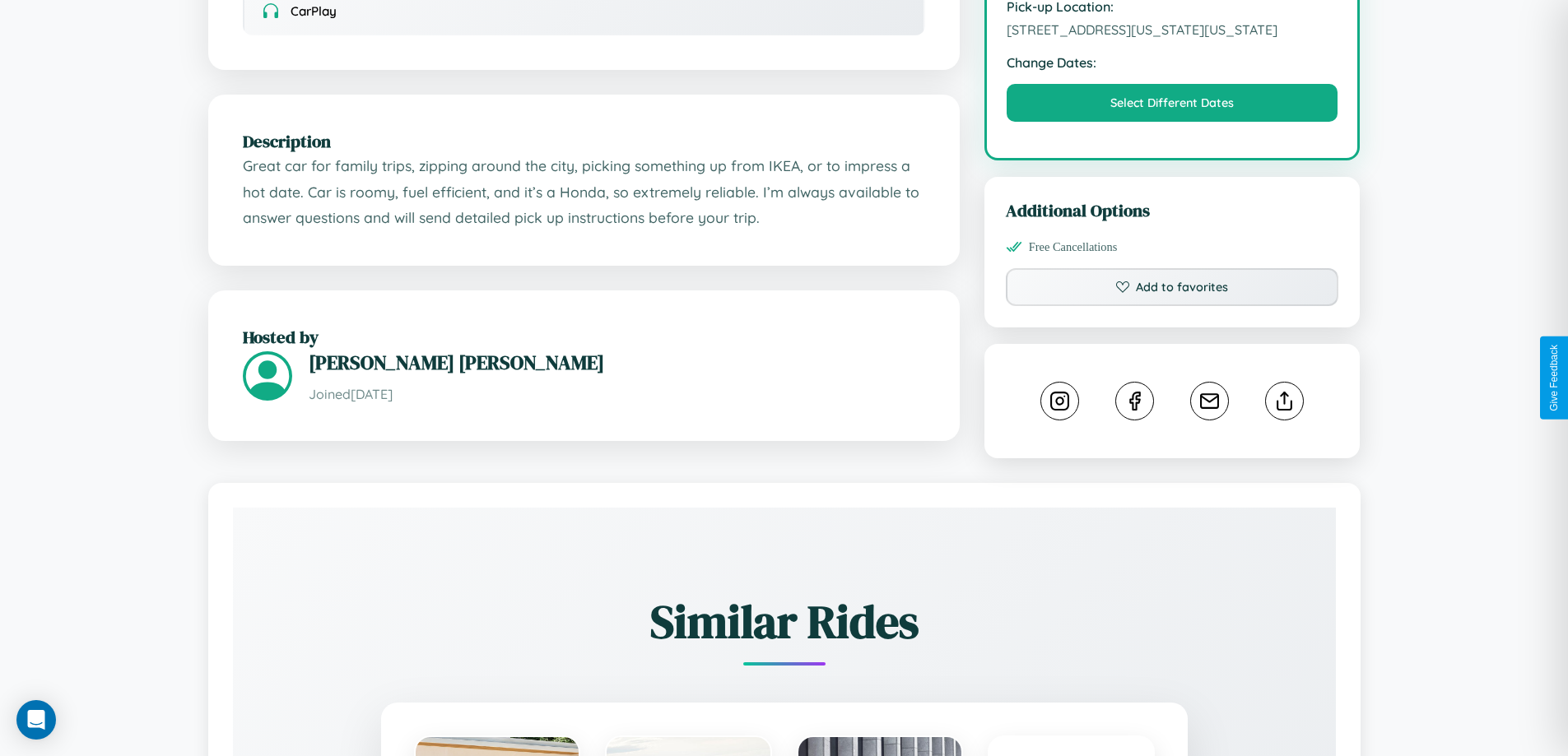
scroll to position [557, 0]
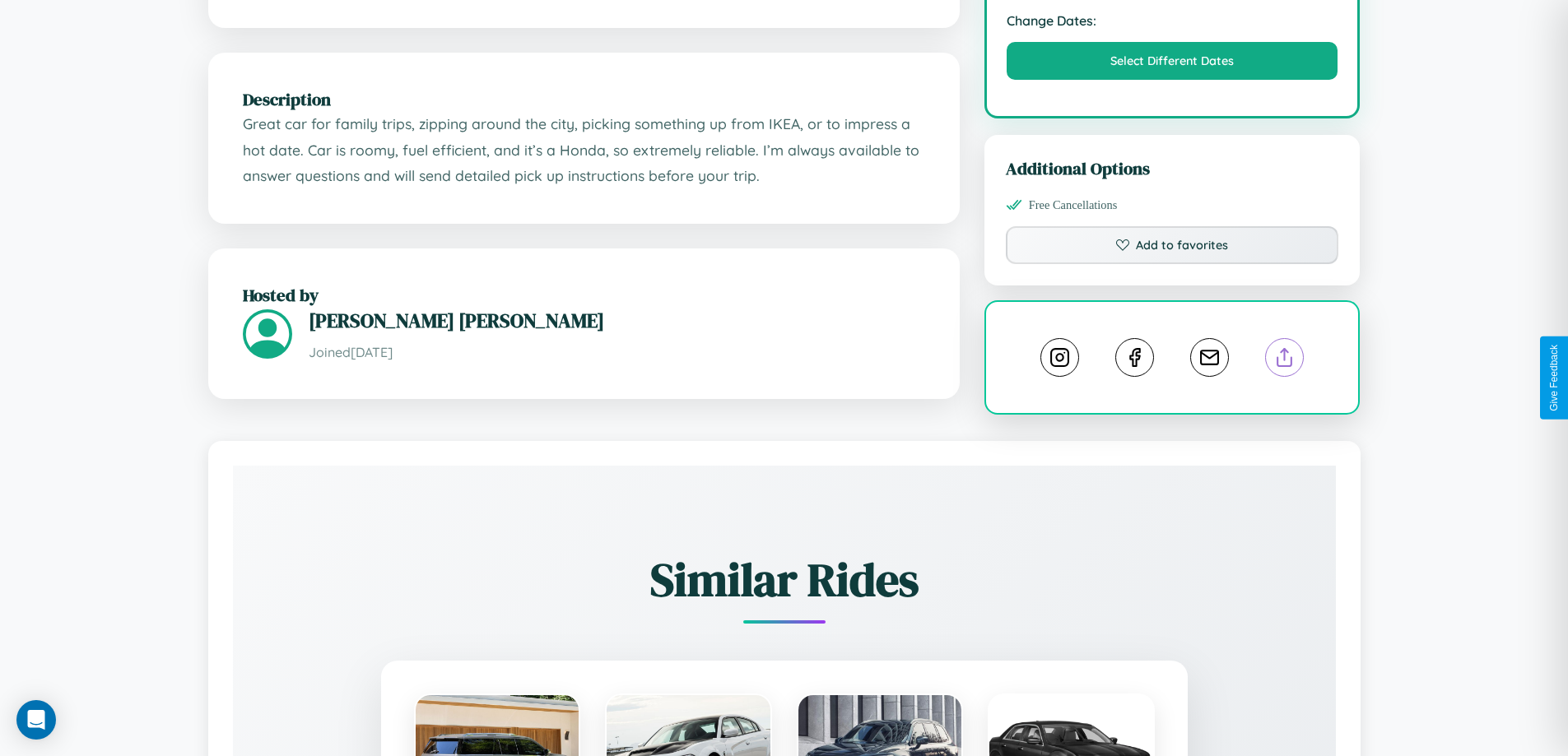
click at [1284, 360] on line at bounding box center [1284, 355] width 0 height 11
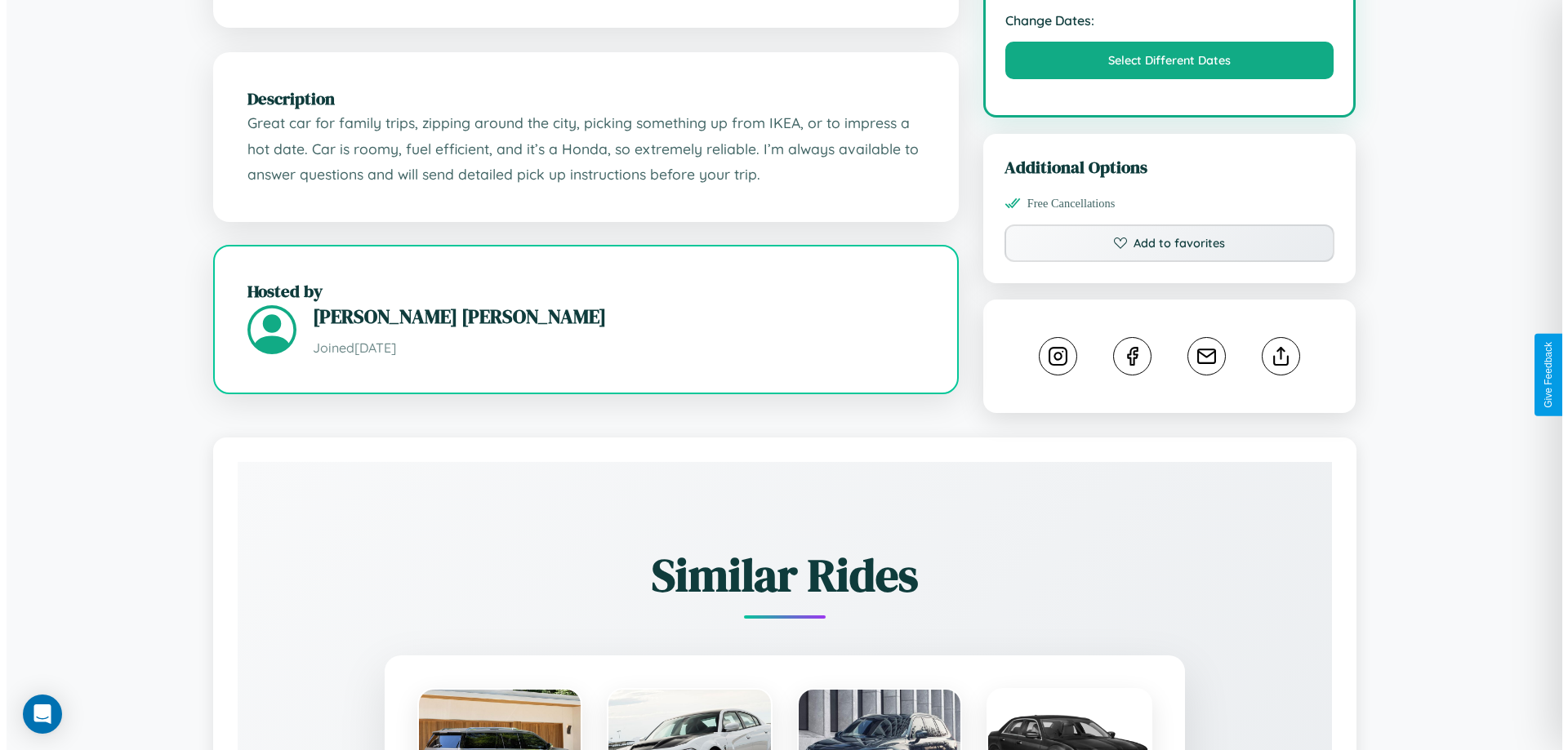
scroll to position [0, 0]
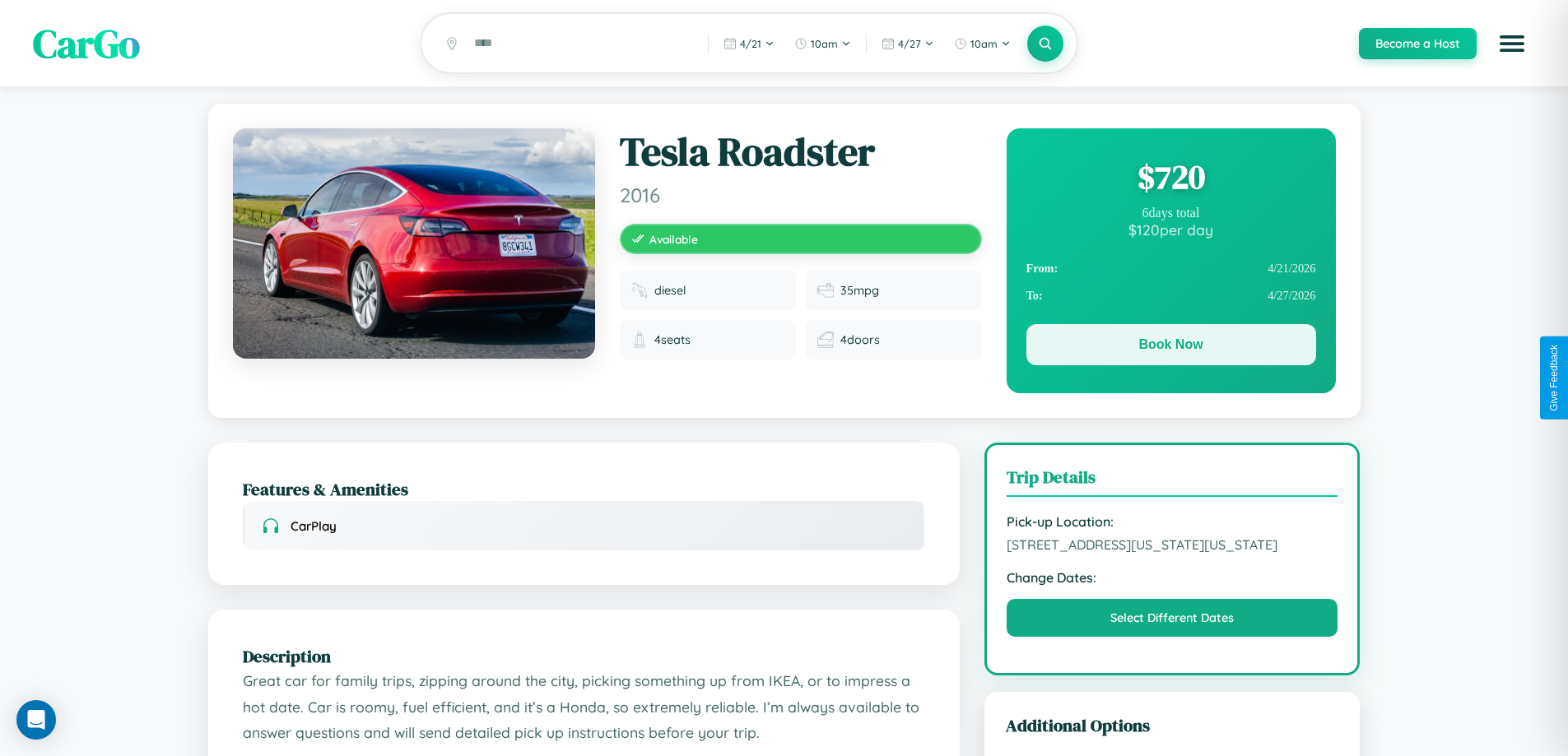
click at [1170, 348] on button "Book Now" at bounding box center [1171, 344] width 289 height 41
